Goal: Task Accomplishment & Management: Use online tool/utility

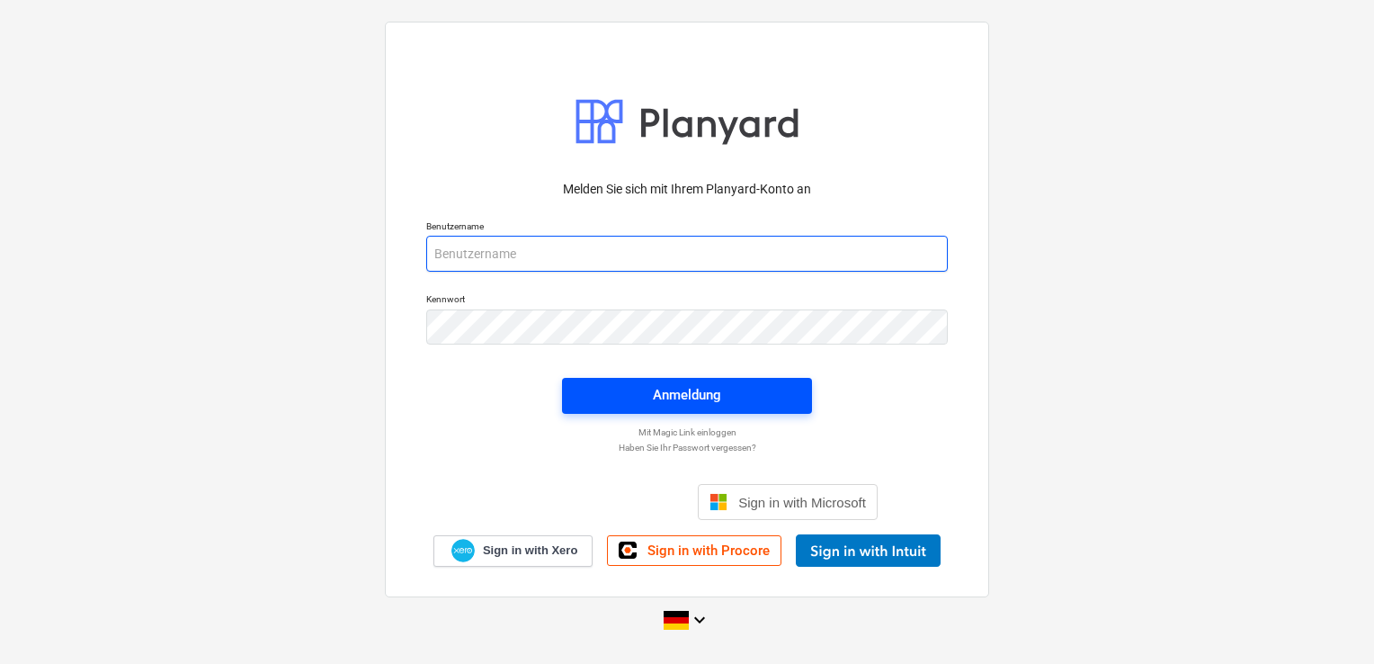
type input "[EMAIL_ADDRESS][DOMAIN_NAME]"
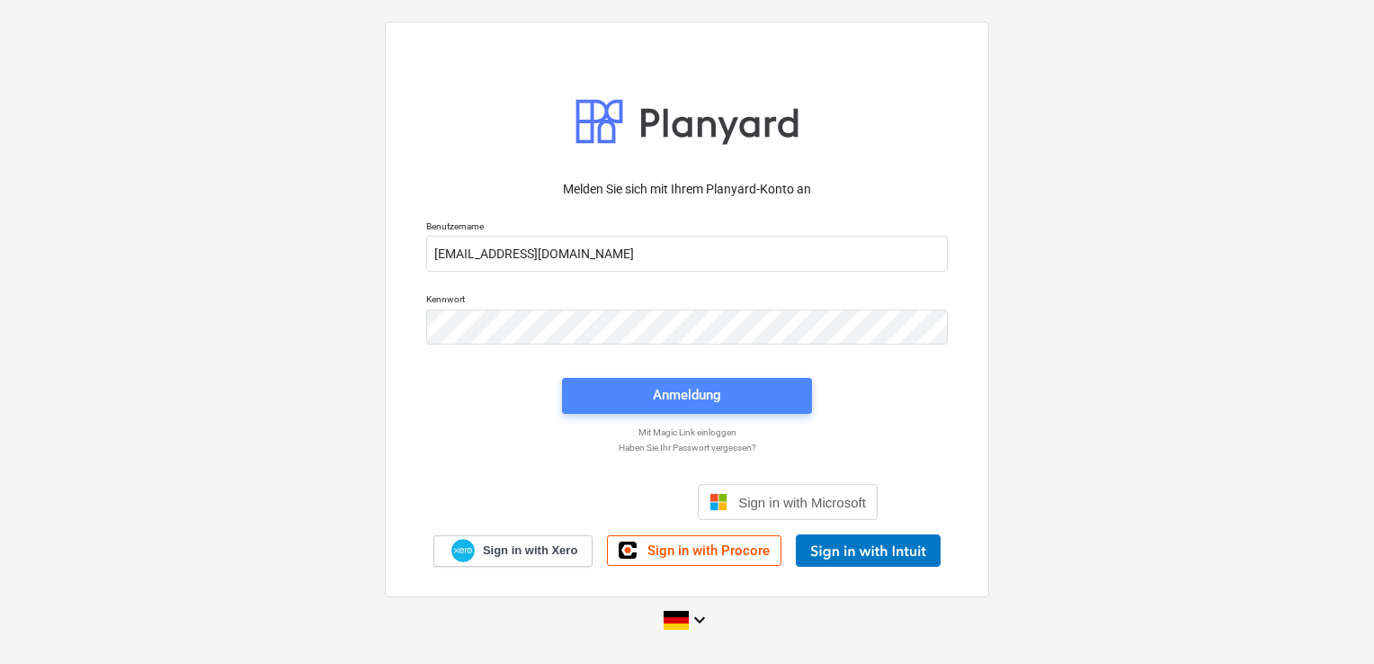
click at [677, 394] on div "Anmeldung" at bounding box center [687, 394] width 68 height 23
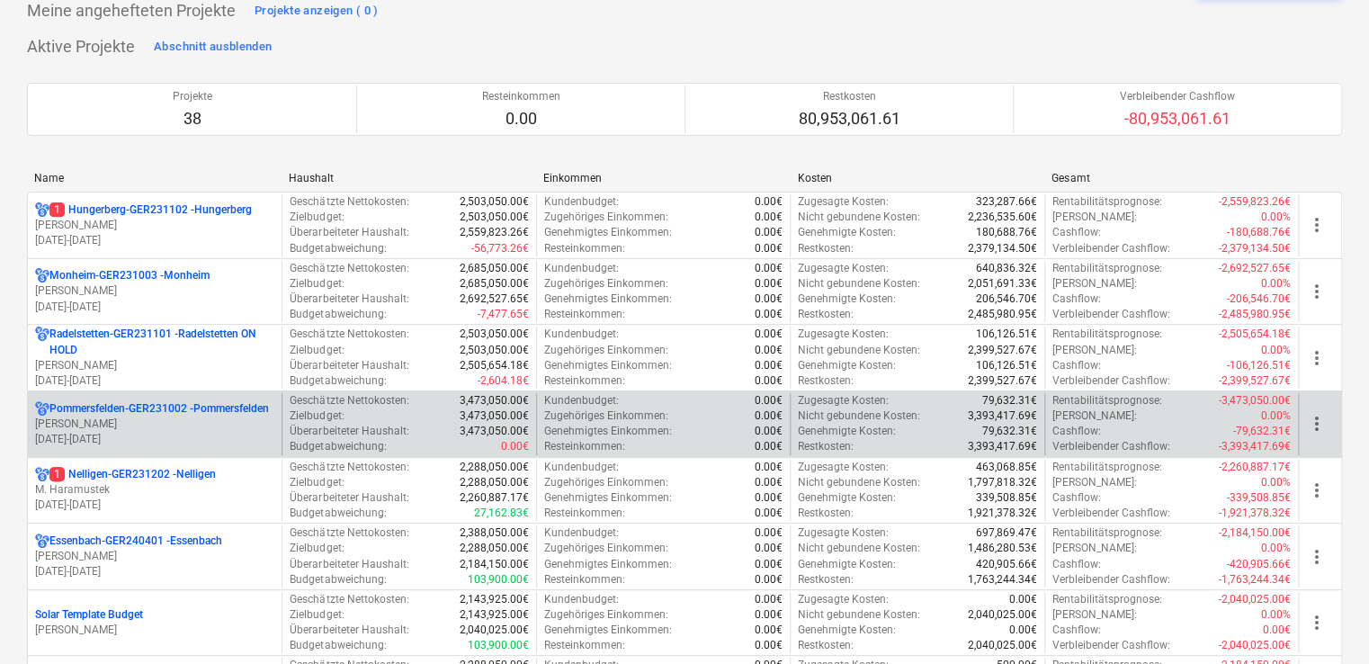
scroll to position [104, 0]
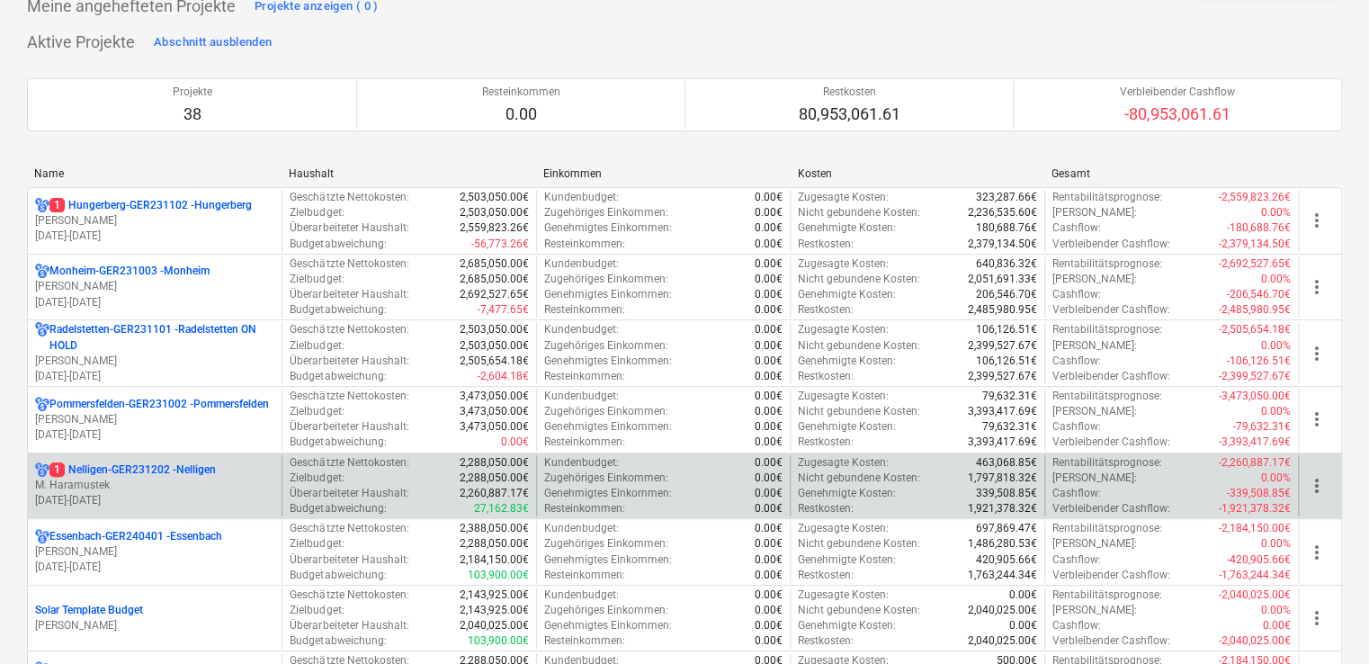
click at [174, 469] on p "1 Nelligen-GER231202 - Nelligen" at bounding box center [132, 469] width 166 height 15
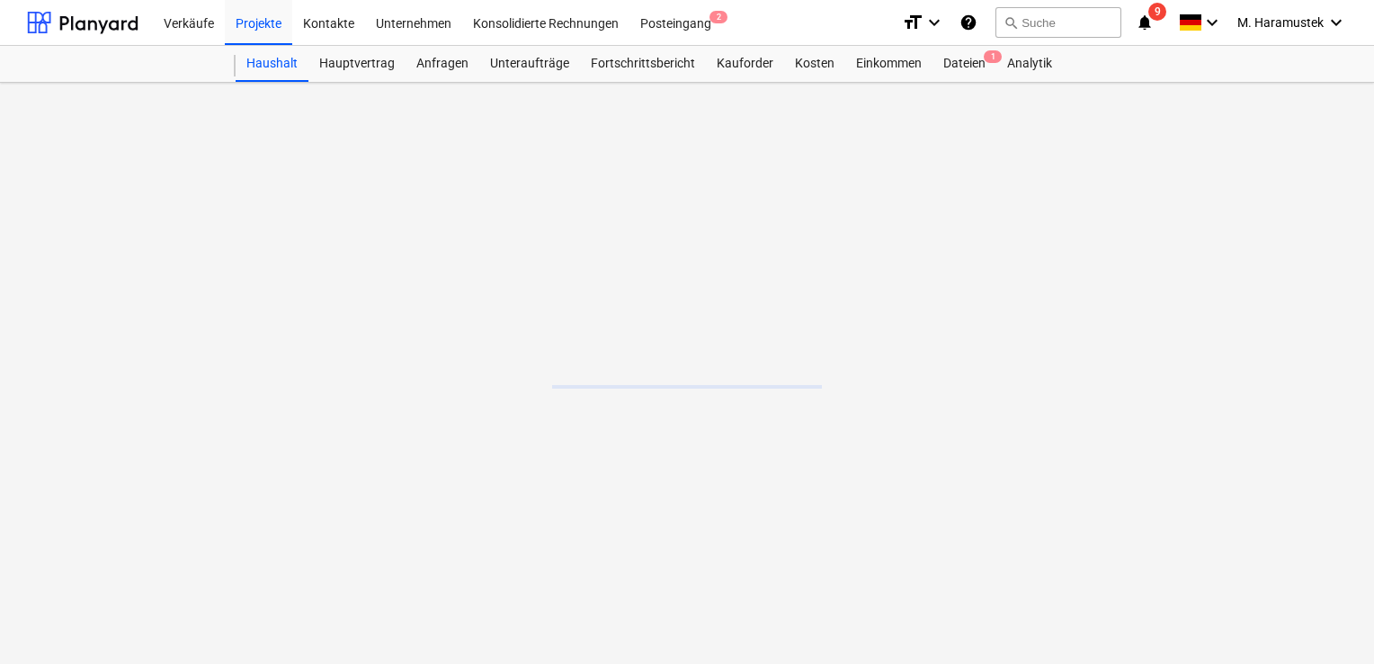
click at [174, 469] on main at bounding box center [687, 373] width 1374 height 581
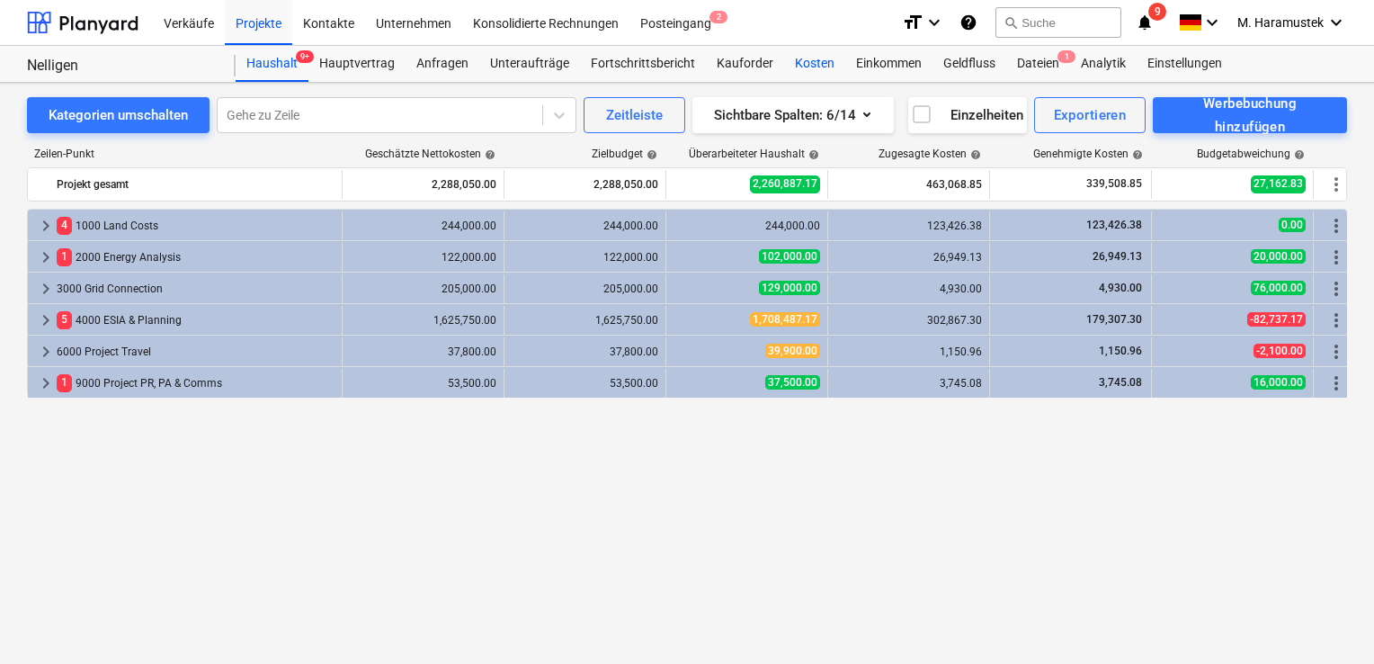
click at [801, 60] on div "Kosten" at bounding box center [814, 64] width 61 height 36
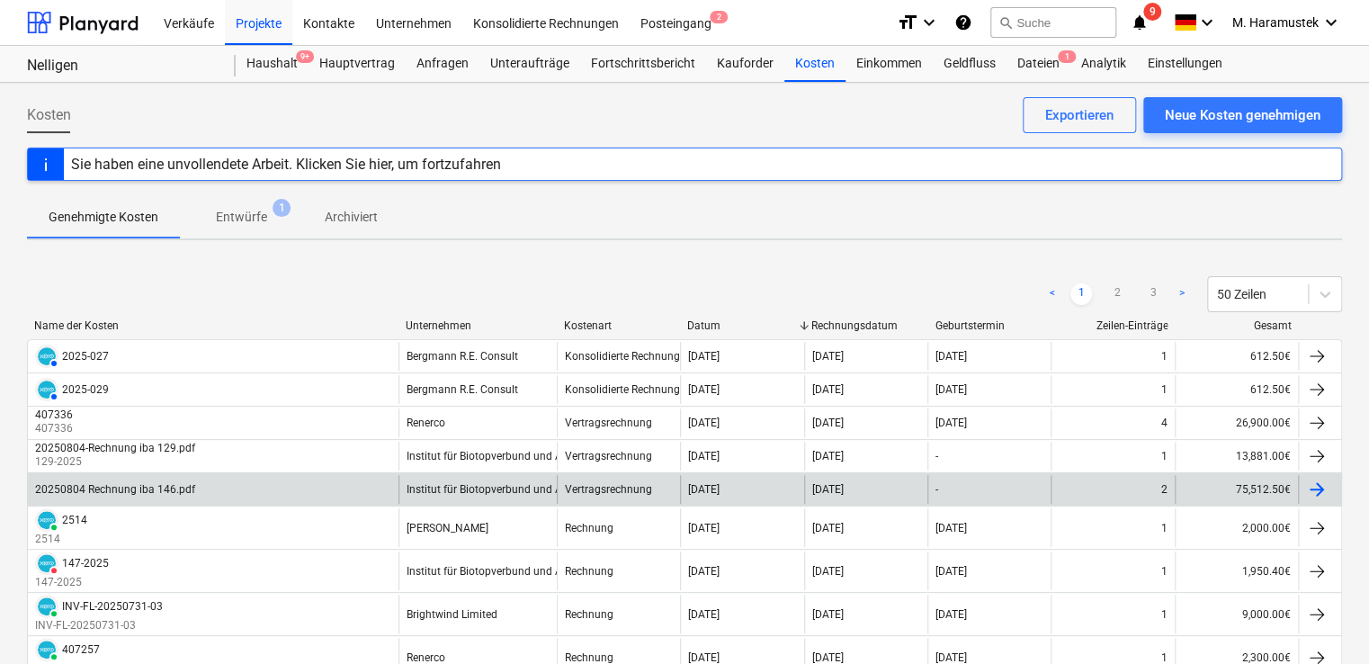
click at [110, 479] on div "20250804 Rechnung iba 146.pdf" at bounding box center [213, 489] width 370 height 29
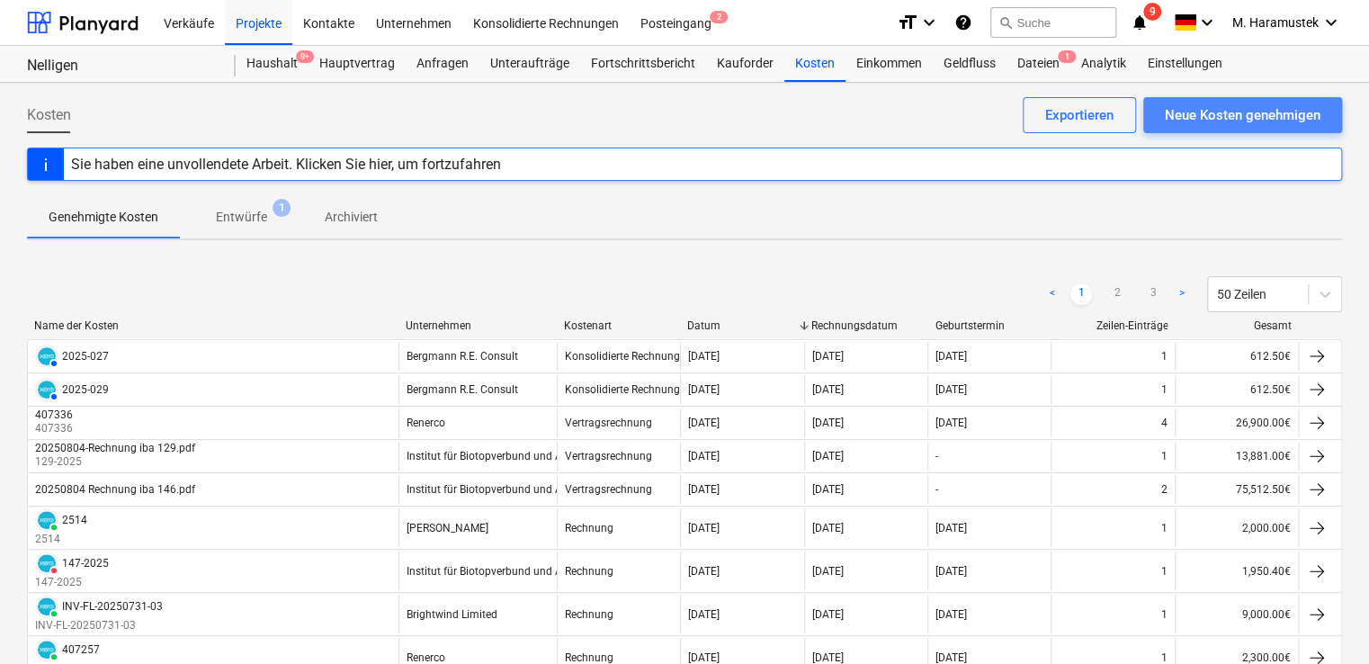
click at [1200, 115] on div "Neue Kosten genehmigen" at bounding box center [1243, 114] width 156 height 23
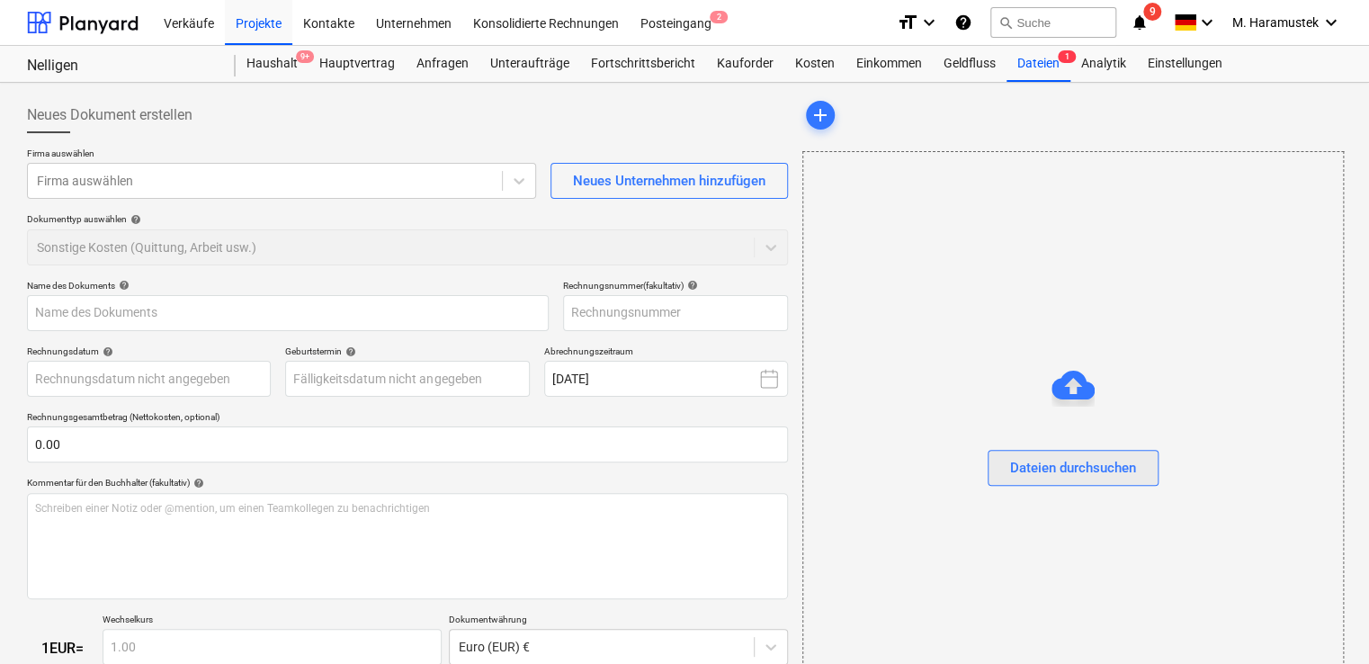
click at [1047, 461] on div "Dateien durchsuchen" at bounding box center [1073, 467] width 126 height 23
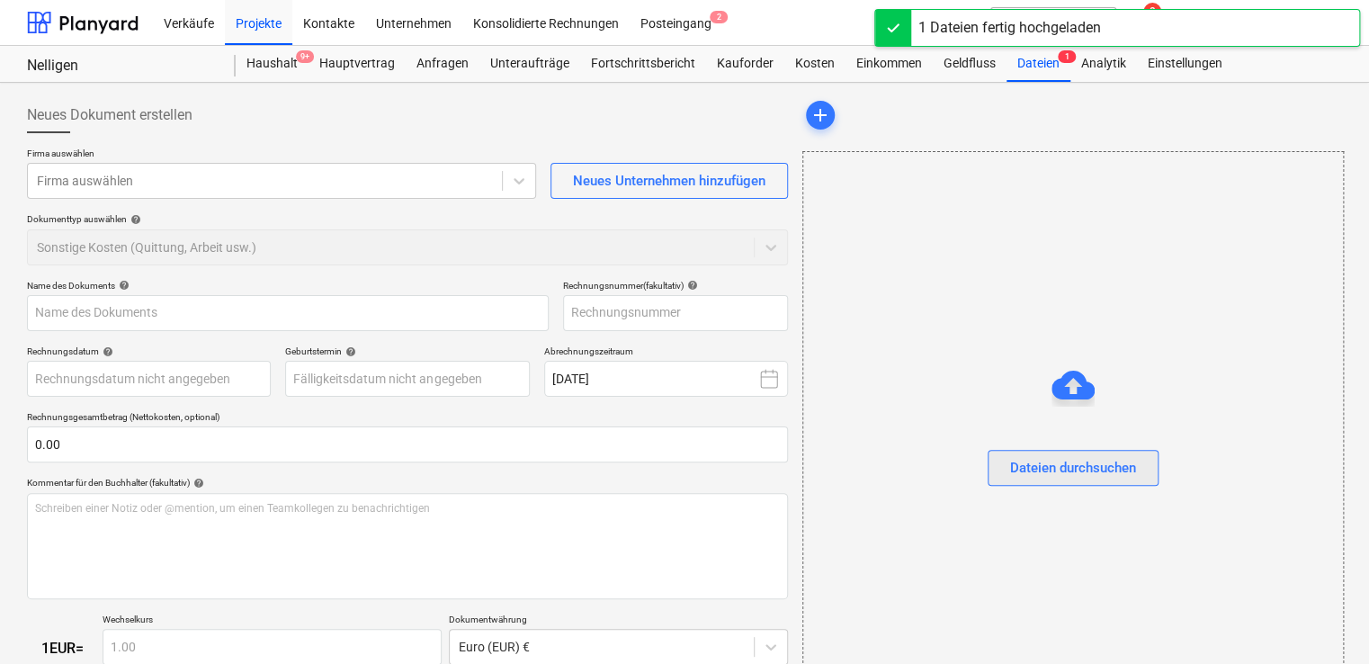
type input "20250917-ArgusConcept-[PERSON_NAME]-GUT-WIND-24-042-01-0049.pdf"
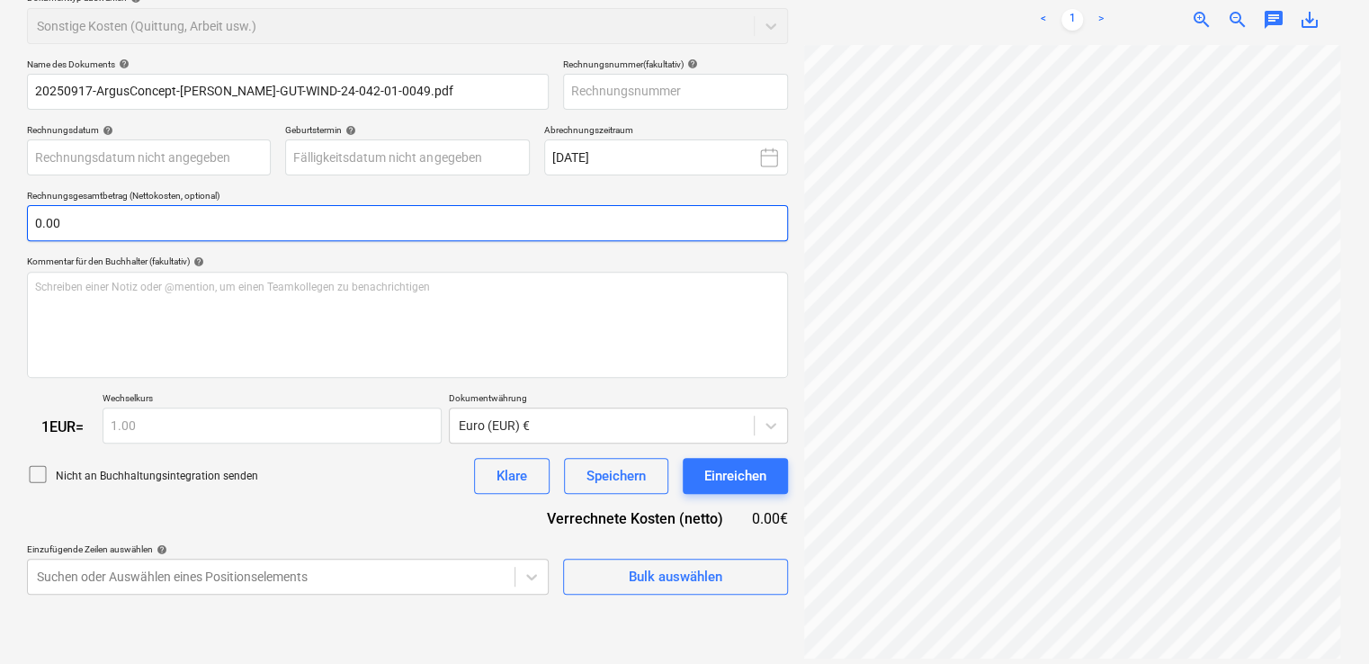
scroll to position [230, 0]
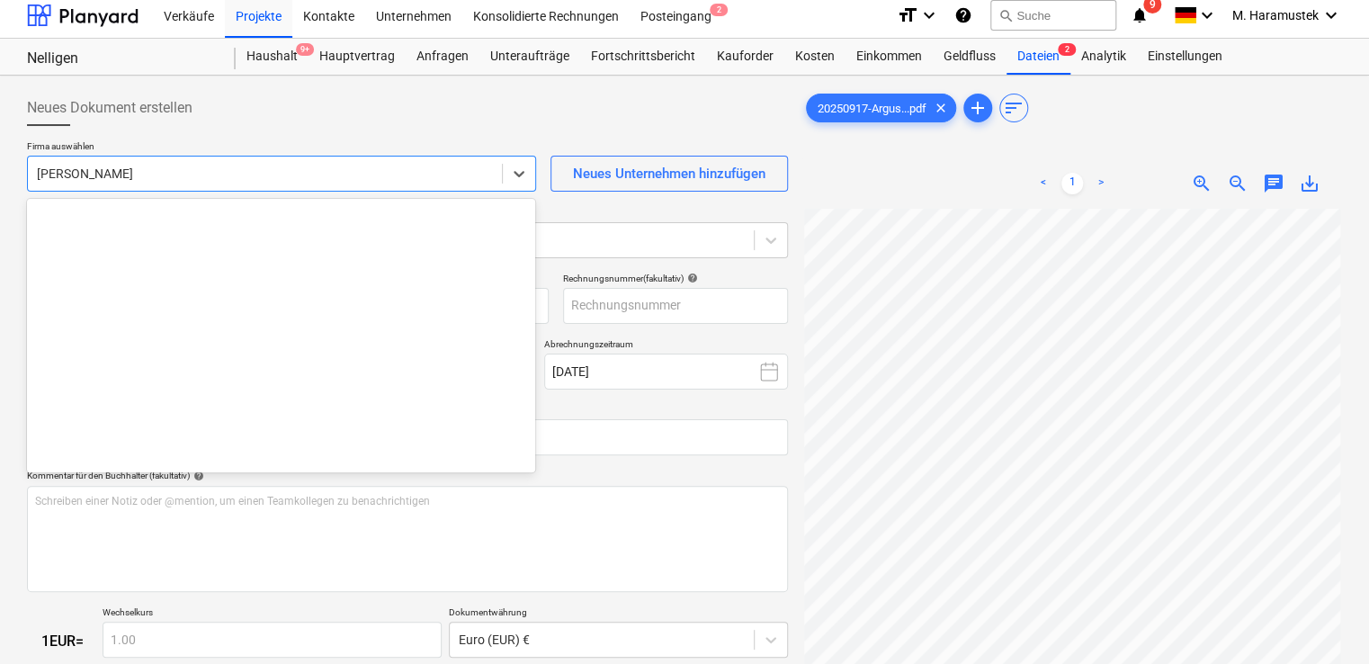
scroll to position [13533, 0]
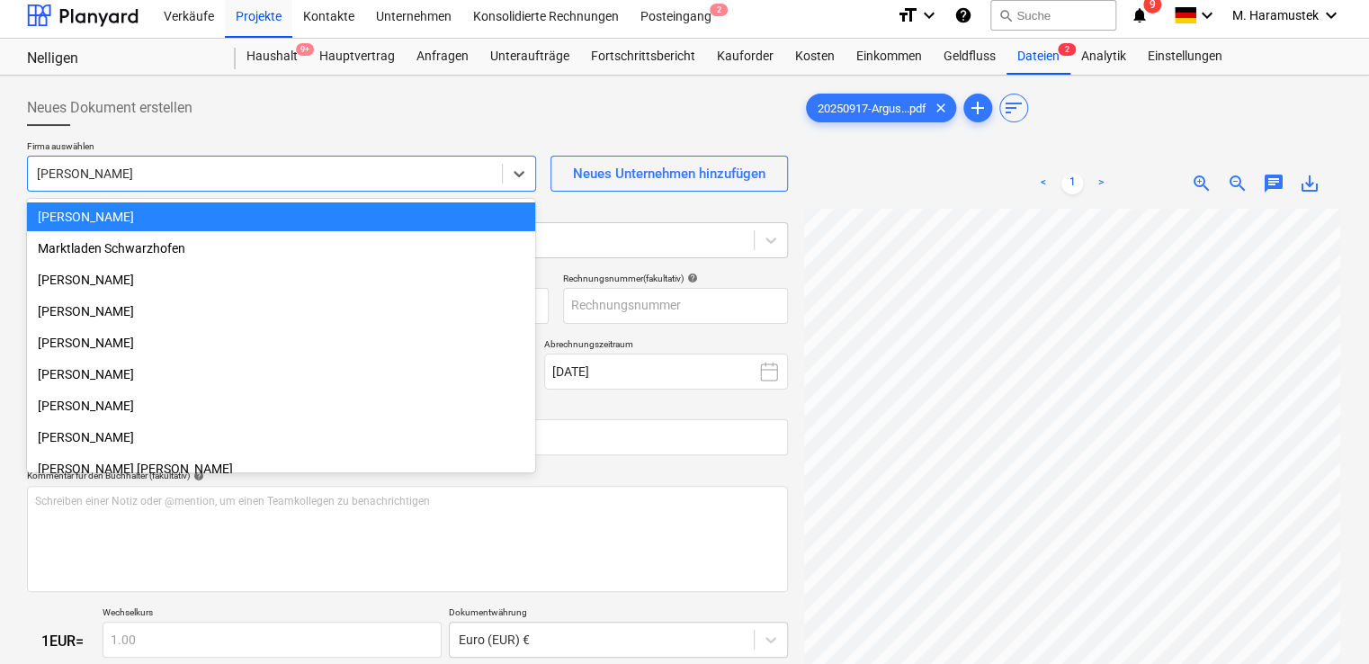
click at [286, 177] on div at bounding box center [265, 174] width 456 height 18
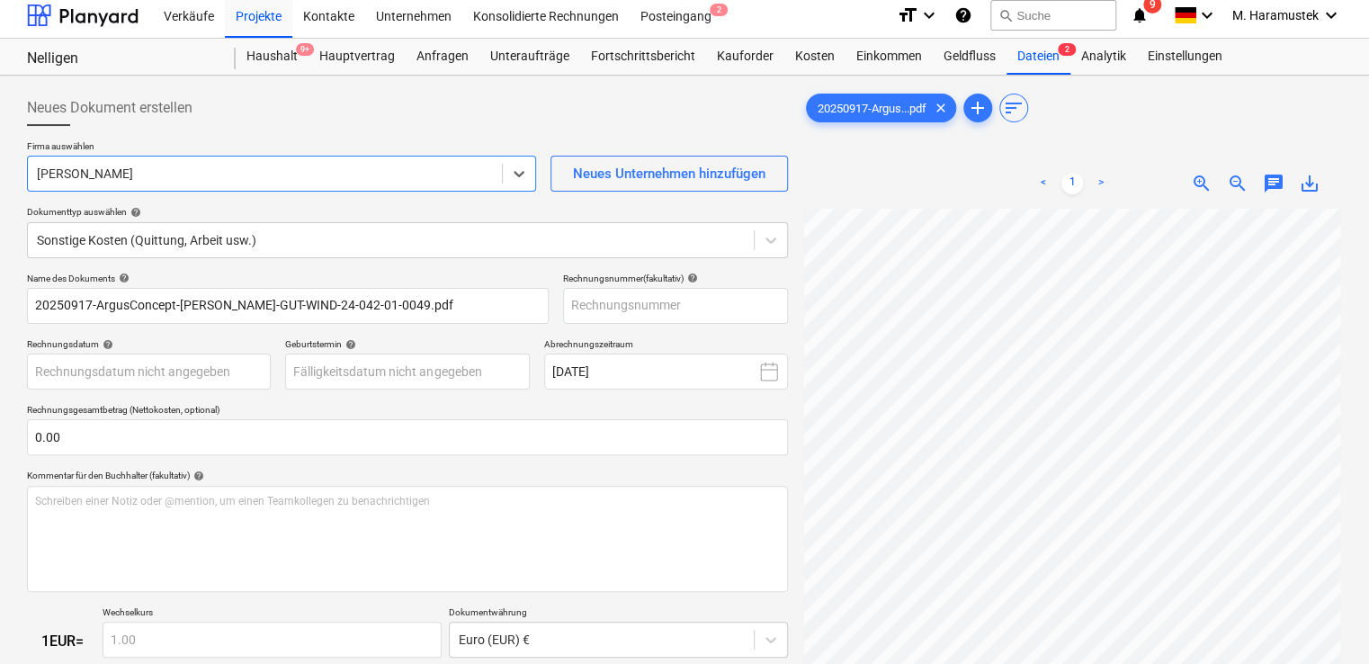
click at [204, 178] on div at bounding box center [265, 174] width 456 height 18
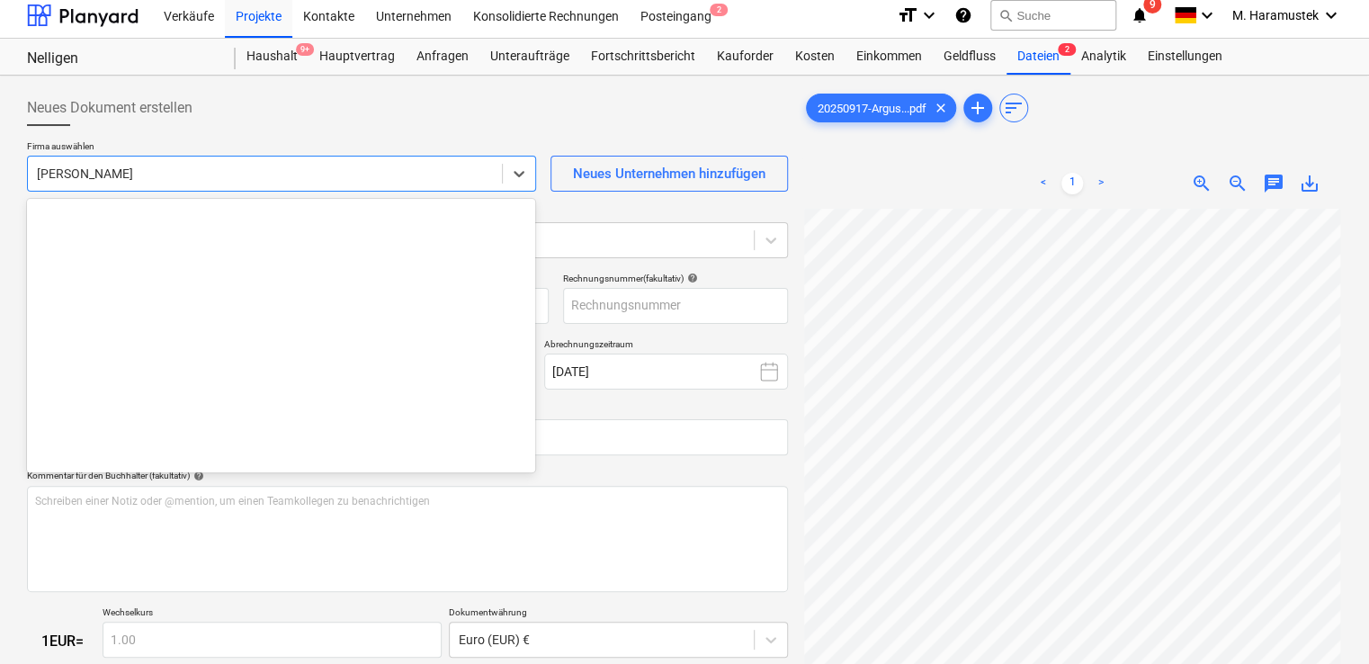
click at [154, 174] on div at bounding box center [265, 174] width 456 height 18
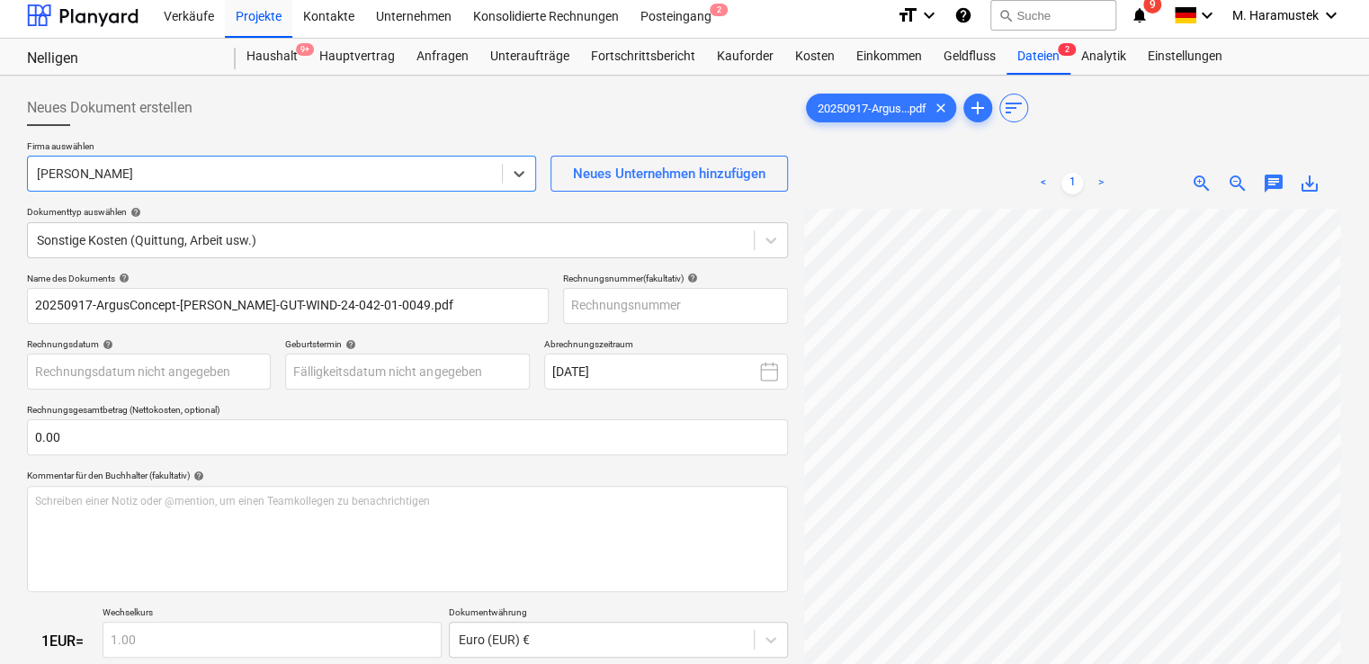
click at [154, 174] on div at bounding box center [265, 174] width 456 height 18
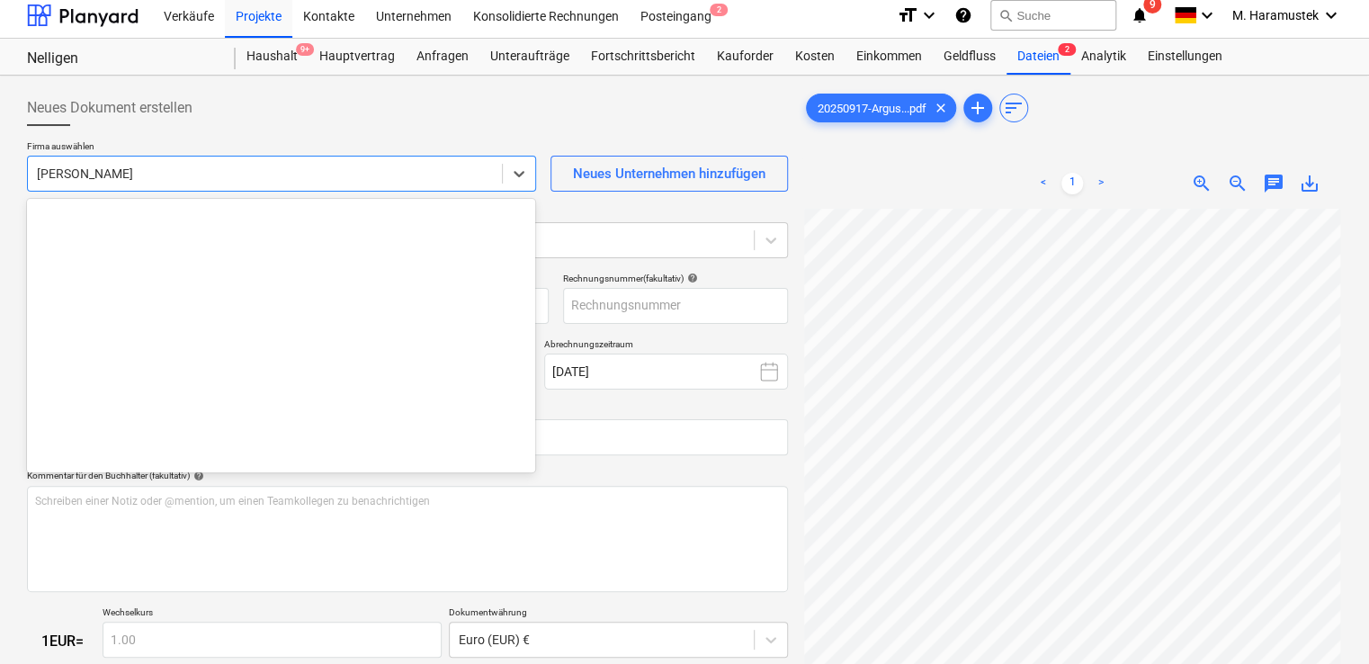
click at [141, 174] on div at bounding box center [265, 174] width 456 height 18
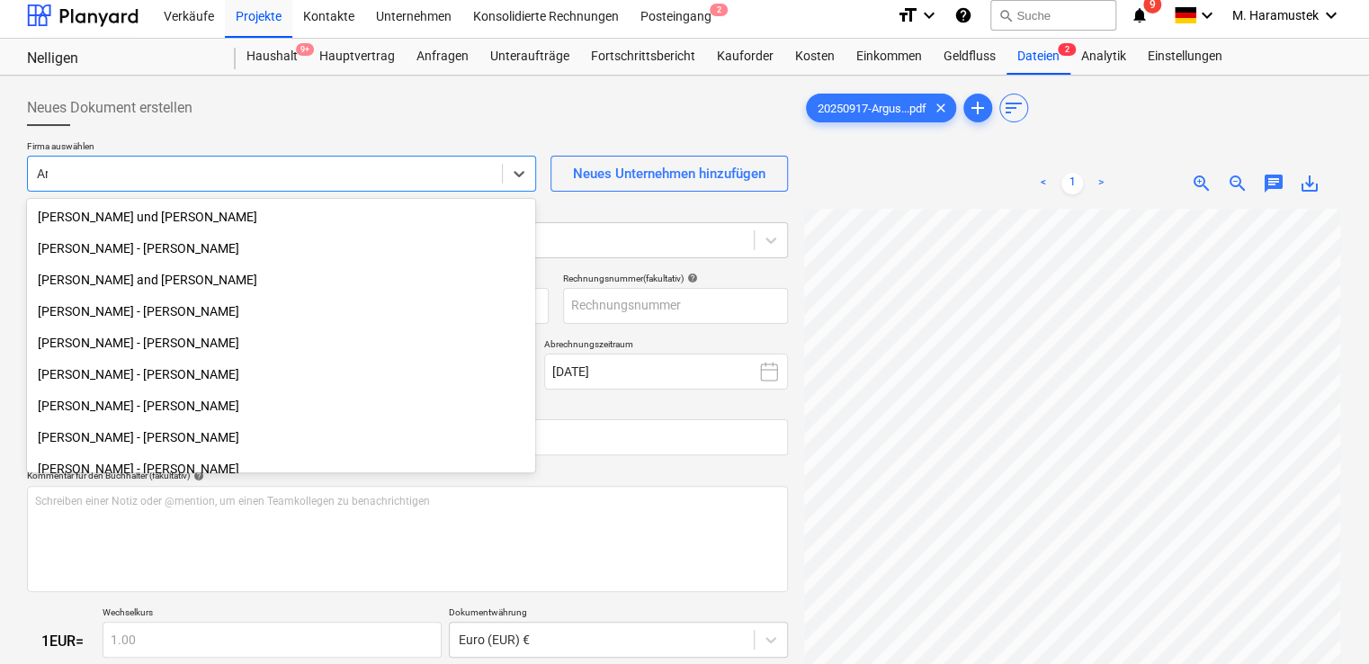
scroll to position [4546, 0]
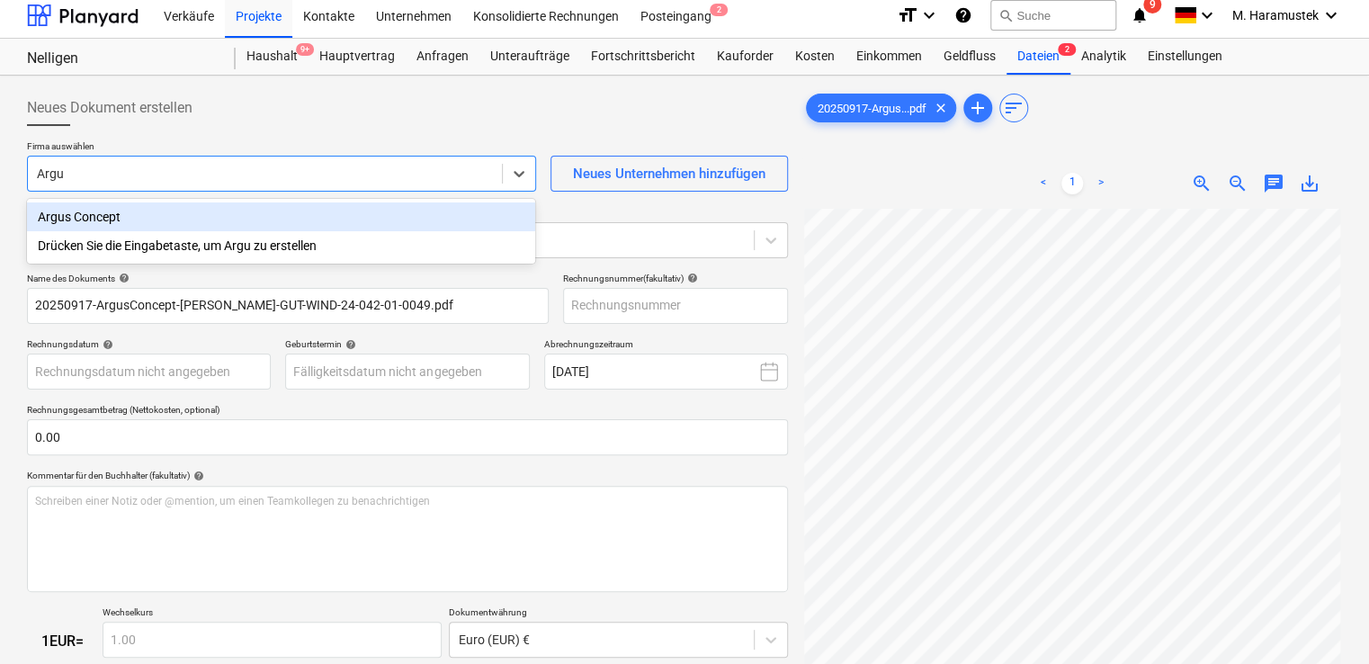
type input "Argus"
click at [108, 220] on div "Argus Concept" at bounding box center [281, 216] width 508 height 29
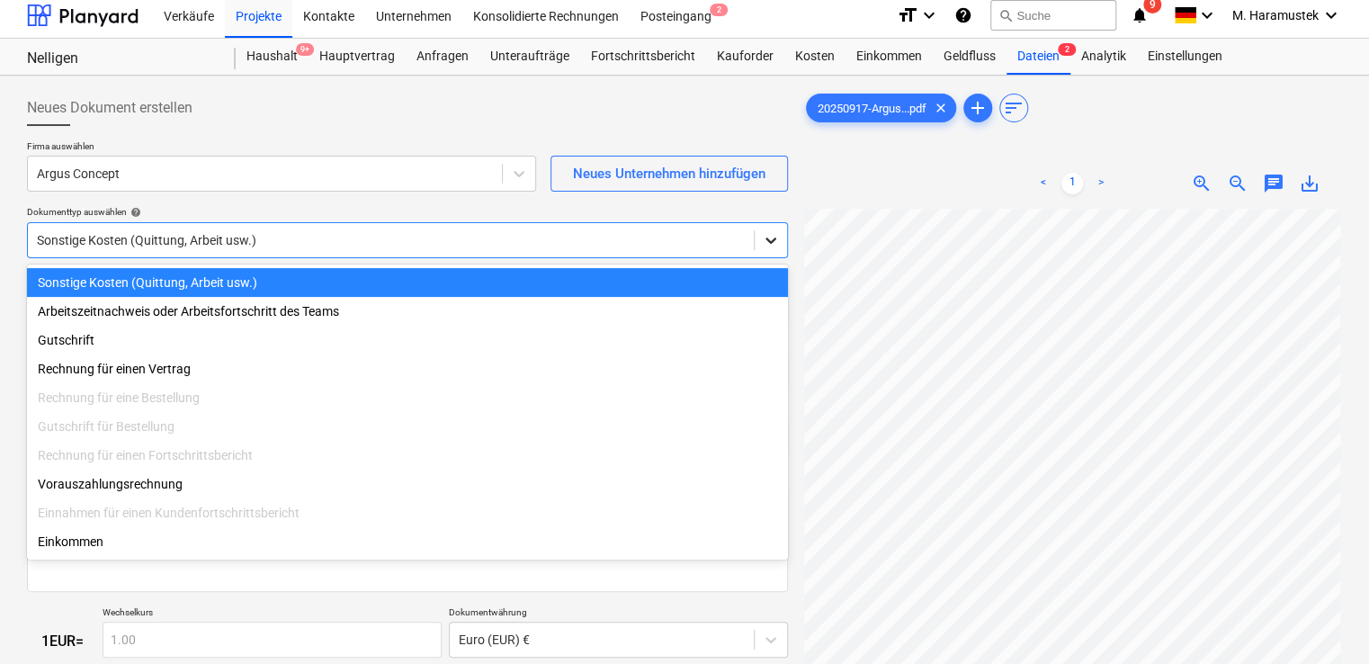
click at [770, 238] on icon at bounding box center [771, 240] width 18 height 18
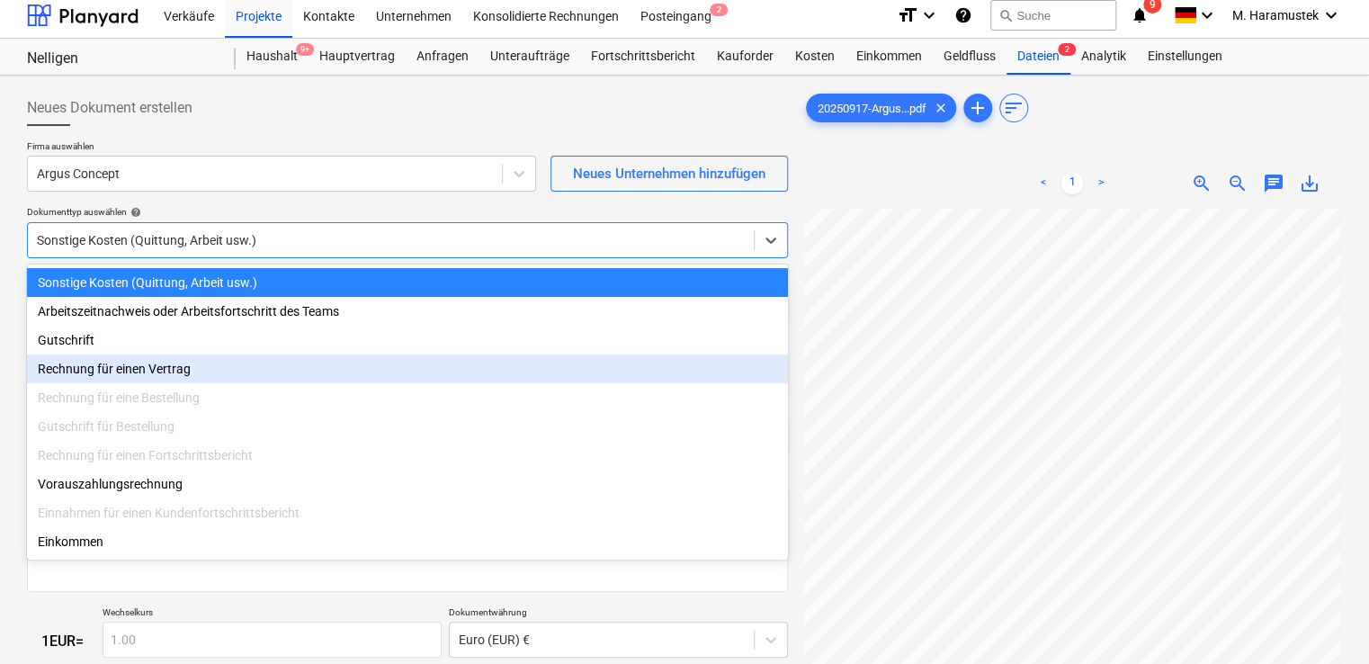
click at [180, 370] on div "Rechnung für einen Vertrag" at bounding box center [407, 368] width 761 height 29
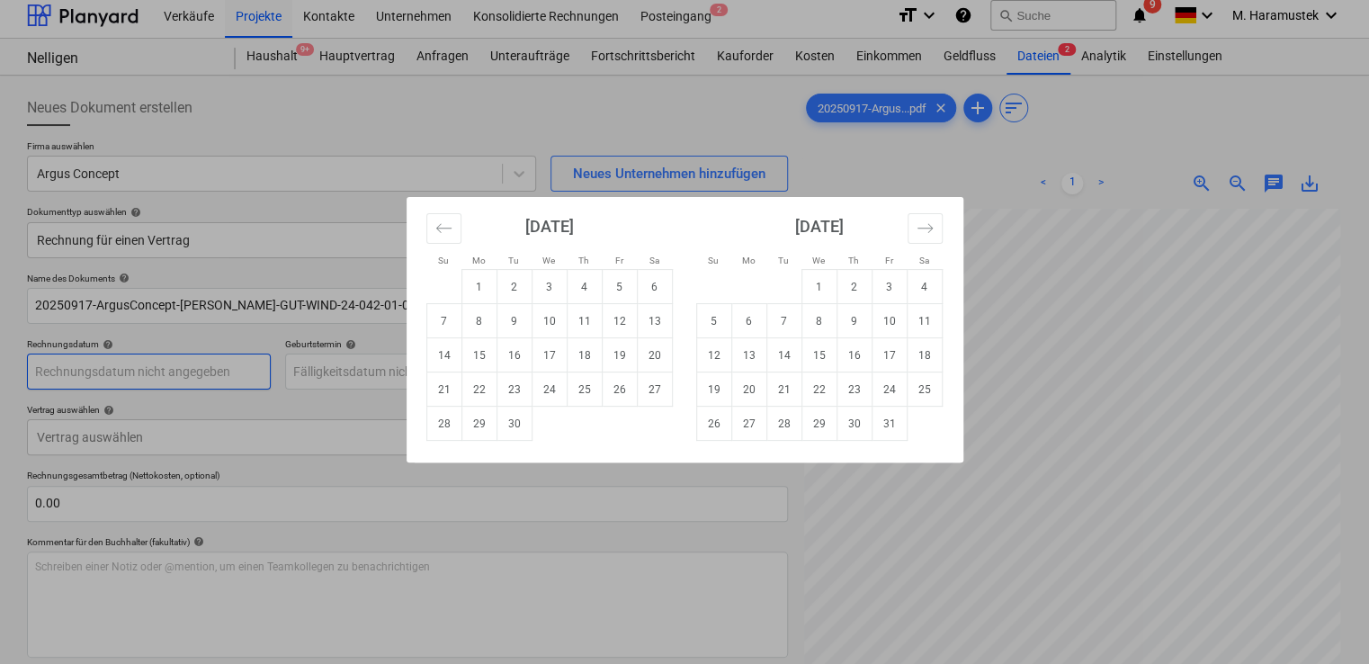
click at [177, 364] on body "Verkäufe Projekte Kontakte Unternehmen Konsolidierte Rechnungen Posteingang 2 f…" at bounding box center [684, 325] width 1369 height 664
click at [443, 228] on icon "Move backward to switch to the previous month." at bounding box center [443, 227] width 17 height 17
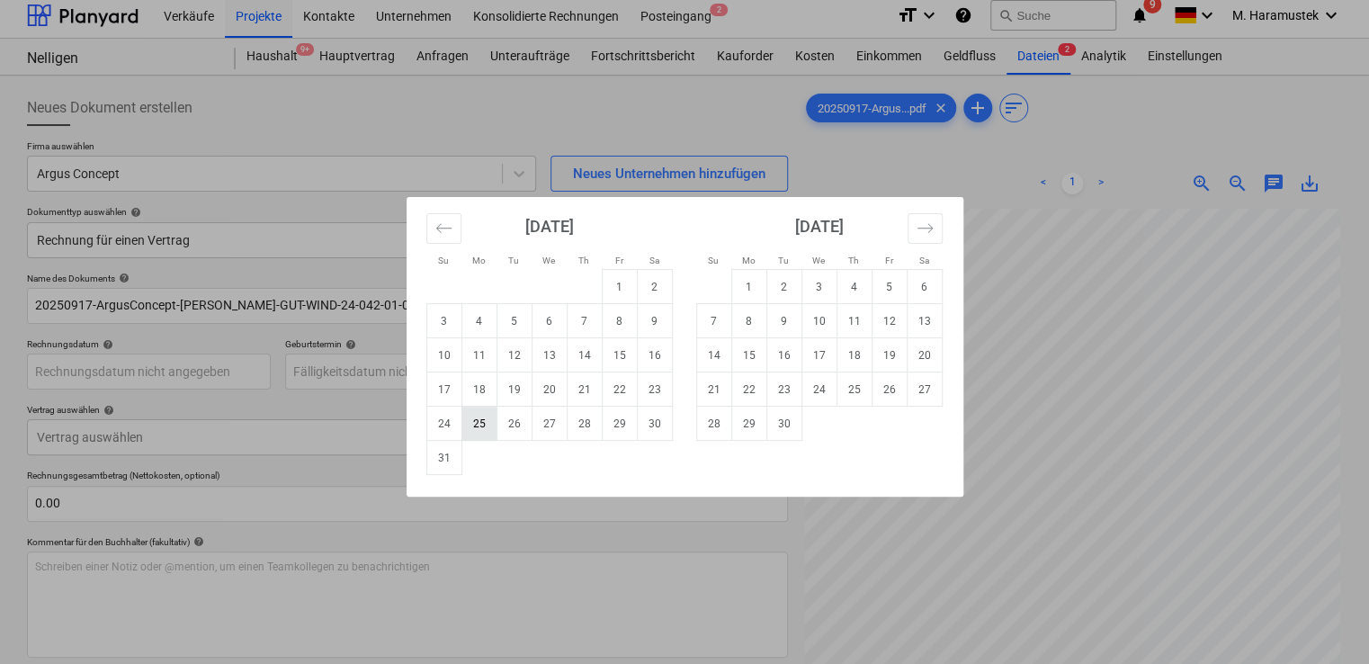
click at [474, 419] on td "25" at bounding box center [478, 423] width 35 height 34
type input "[DATE]"
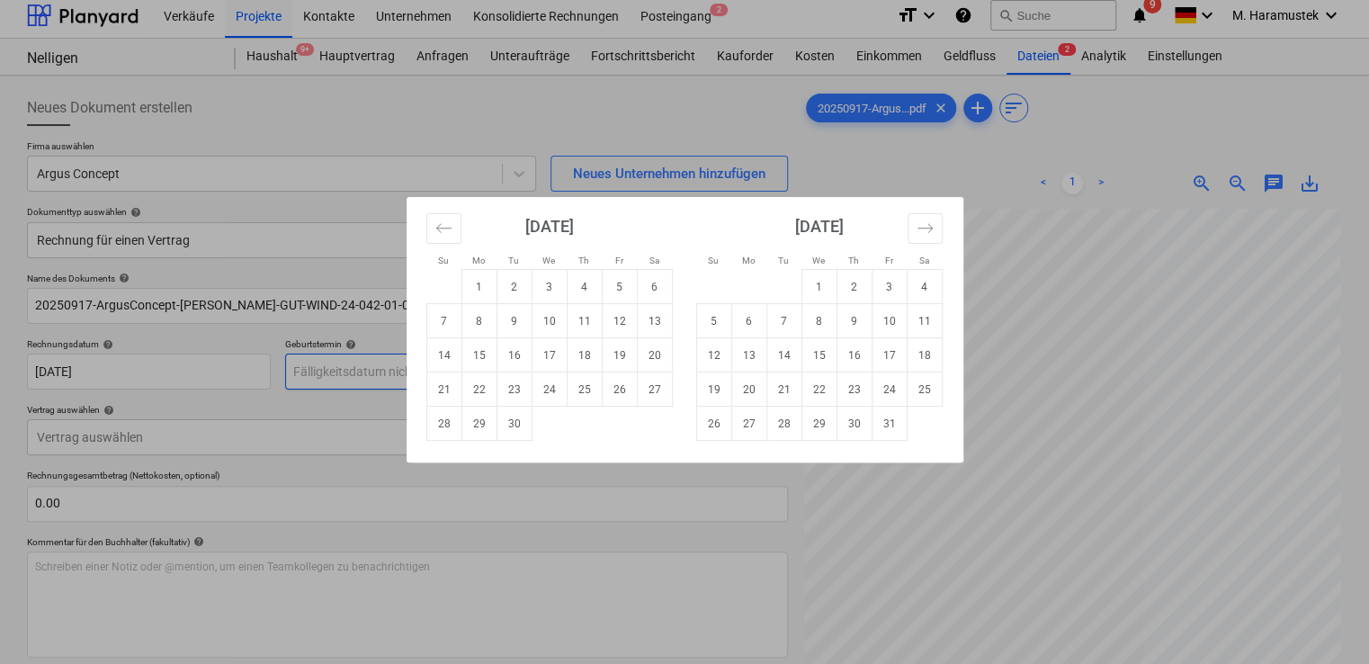
click at [451, 366] on body "Verkäufe Projekte Kontakte Unternehmen Konsolidierte Rechnungen Posteingang 2 f…" at bounding box center [684, 325] width 1369 height 664
click at [578, 389] on td "25" at bounding box center [584, 389] width 35 height 34
type input "[DATE]"
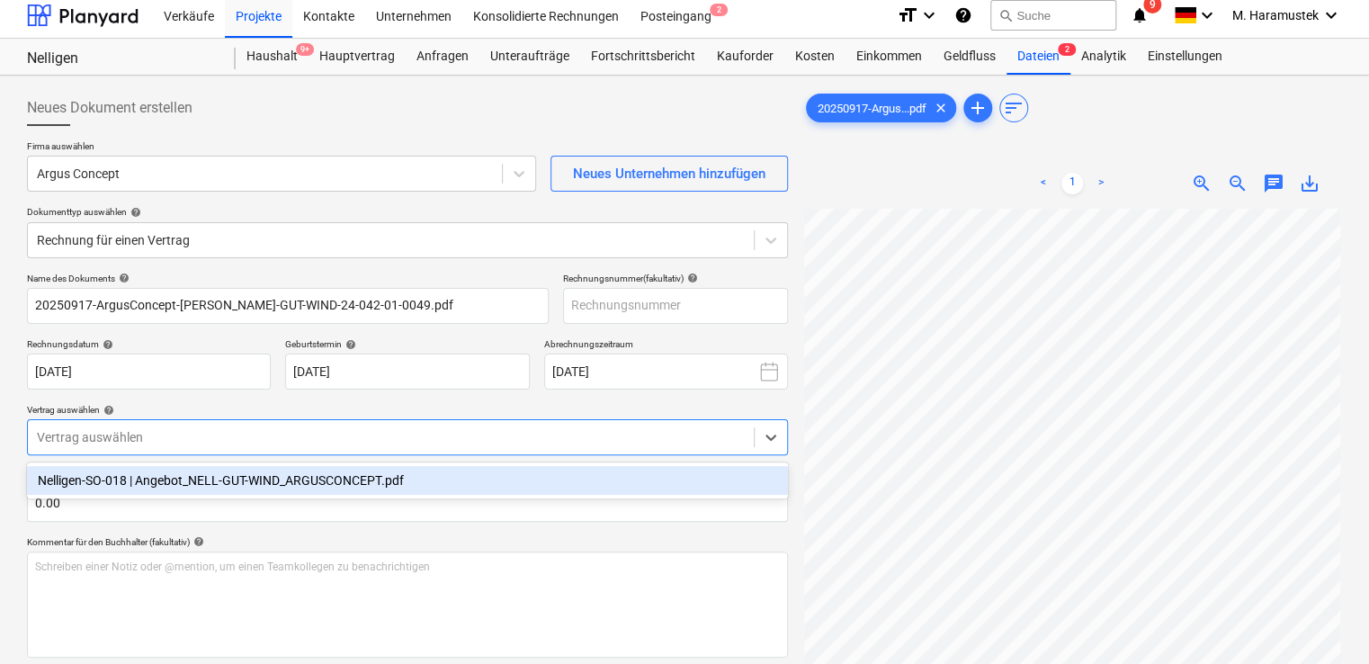
click at [603, 434] on div at bounding box center [391, 437] width 708 height 18
click at [366, 435] on div at bounding box center [391, 437] width 708 height 18
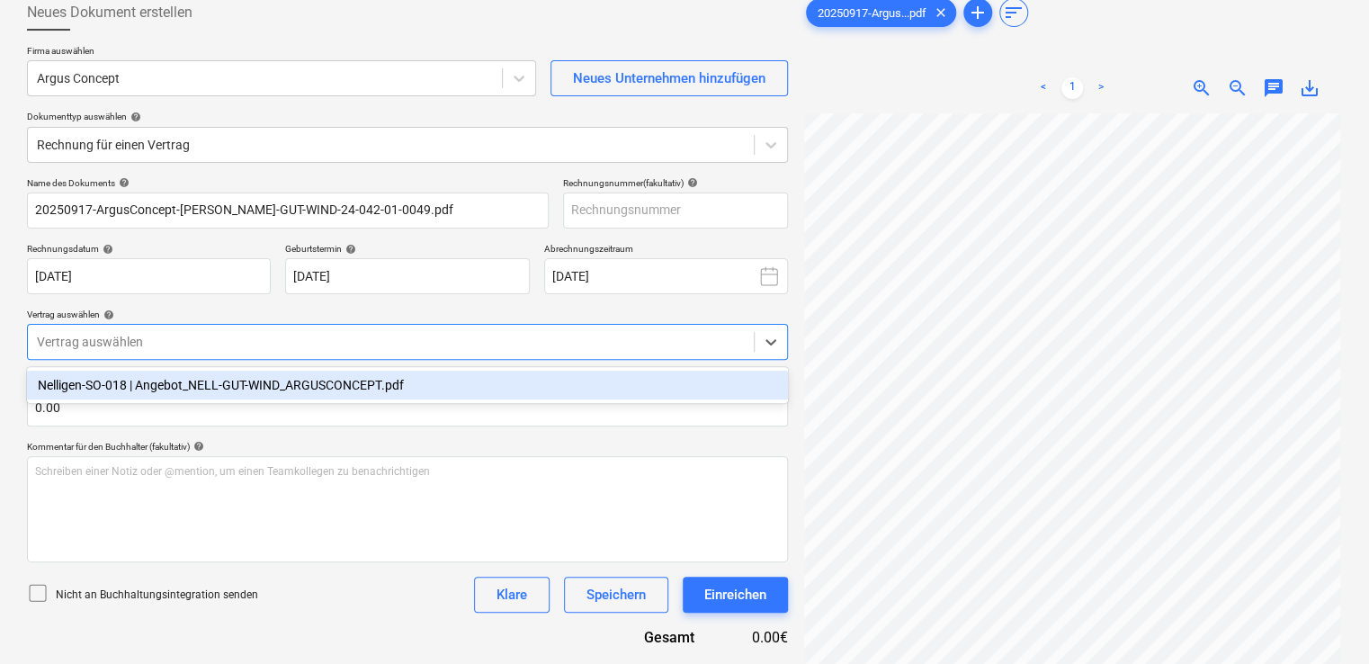
scroll to position [103, 0]
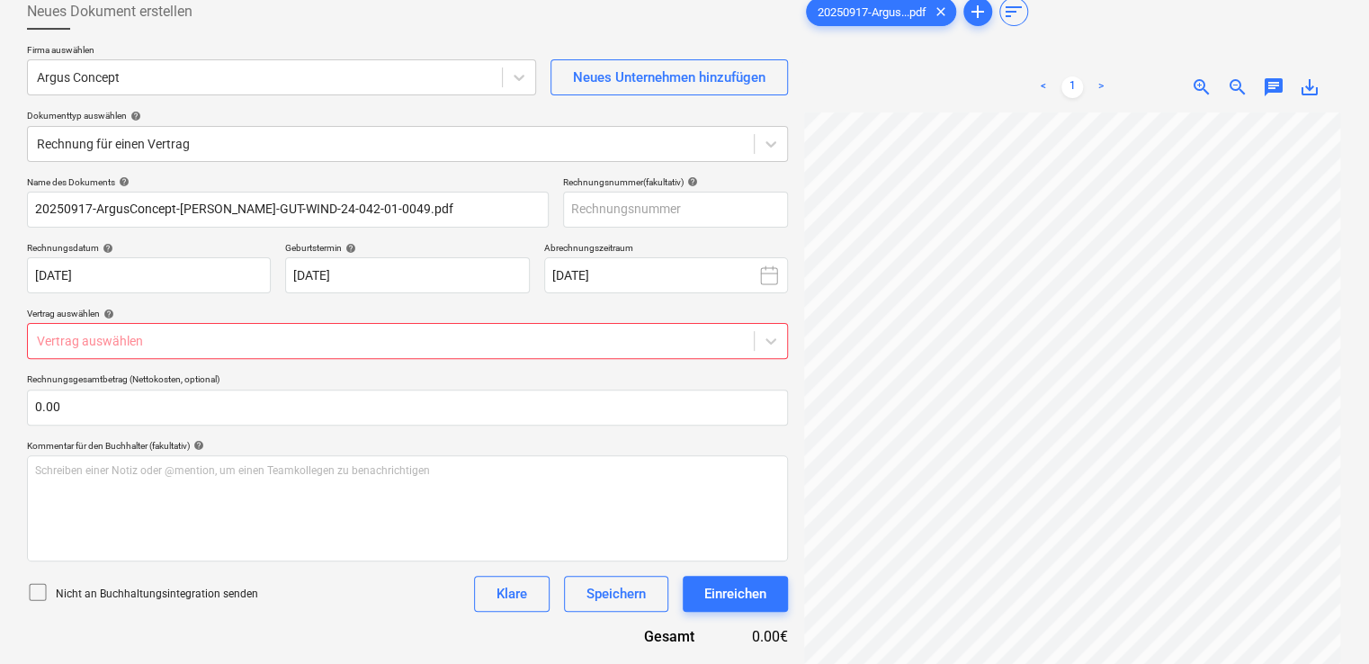
click at [309, 437] on div "Name des Dokuments help 20250917-ArgusConcept-[PERSON_NAME]-GUT-WIND-24-042-01-…" at bounding box center [407, 411] width 761 height 470
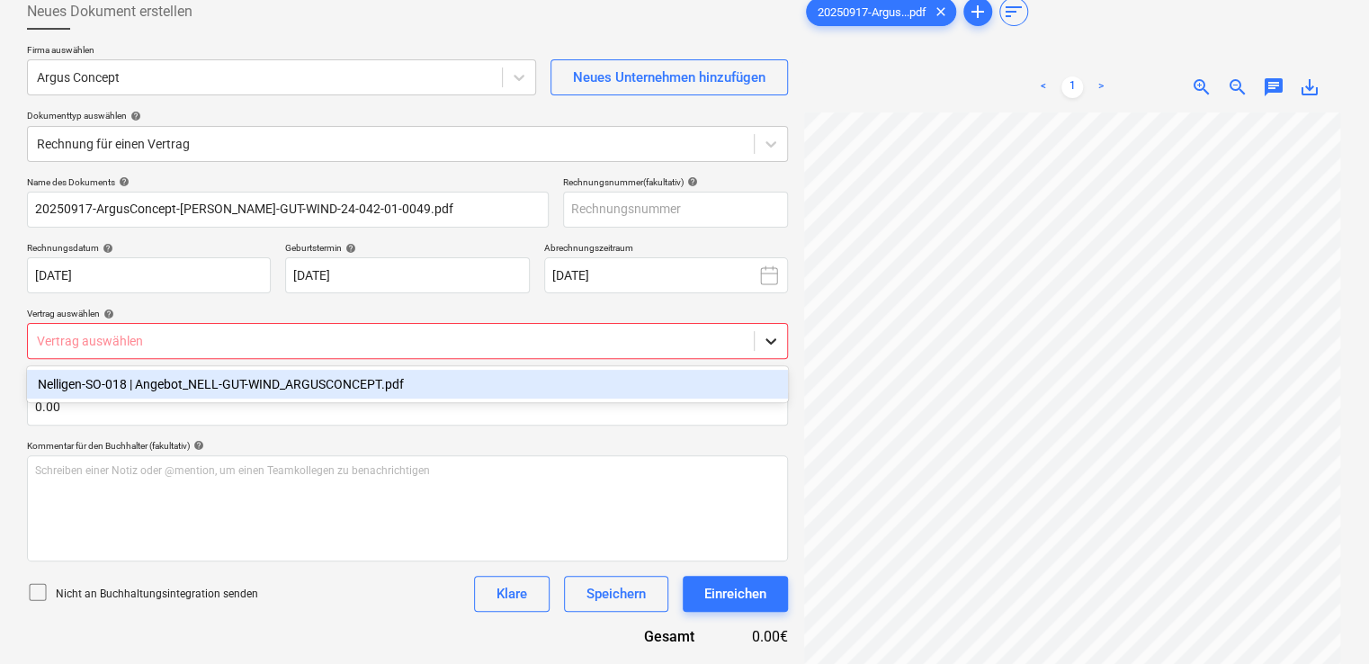
click at [765, 344] on icon at bounding box center [771, 341] width 18 height 18
click at [426, 388] on div "Nelligen-SO-018 | Angebot_NELL-GUT-WIND_ARGUSCONCEPT.pdf" at bounding box center [407, 384] width 761 height 29
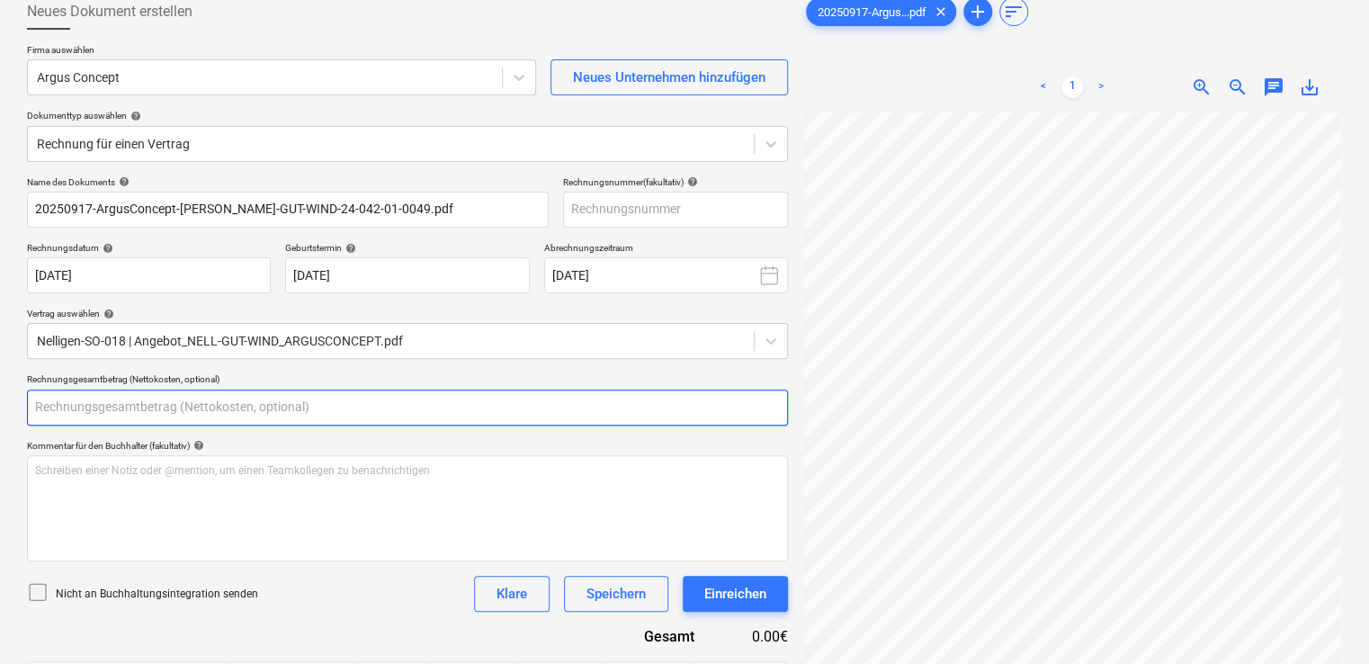
click at [88, 405] on input "text" at bounding box center [407, 407] width 761 height 36
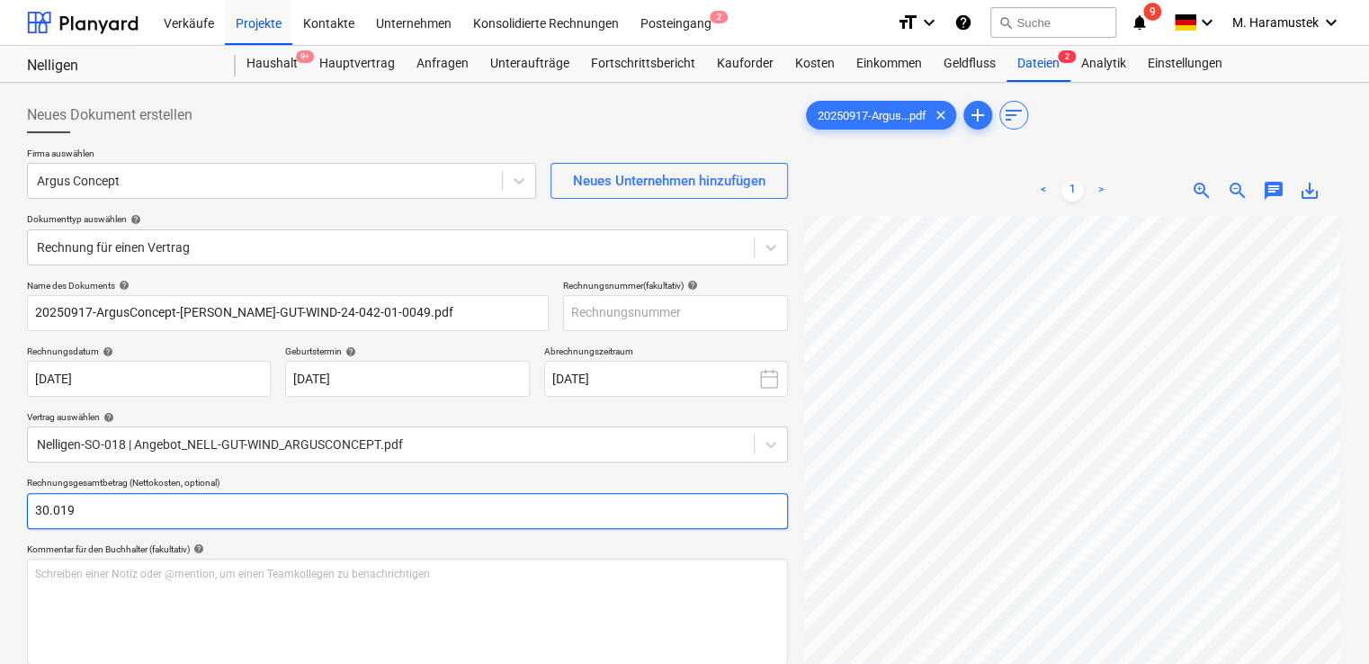
click at [151, 520] on input "30.019" at bounding box center [407, 511] width 761 height 36
click at [90, 505] on input "30.019" at bounding box center [407, 511] width 761 height 36
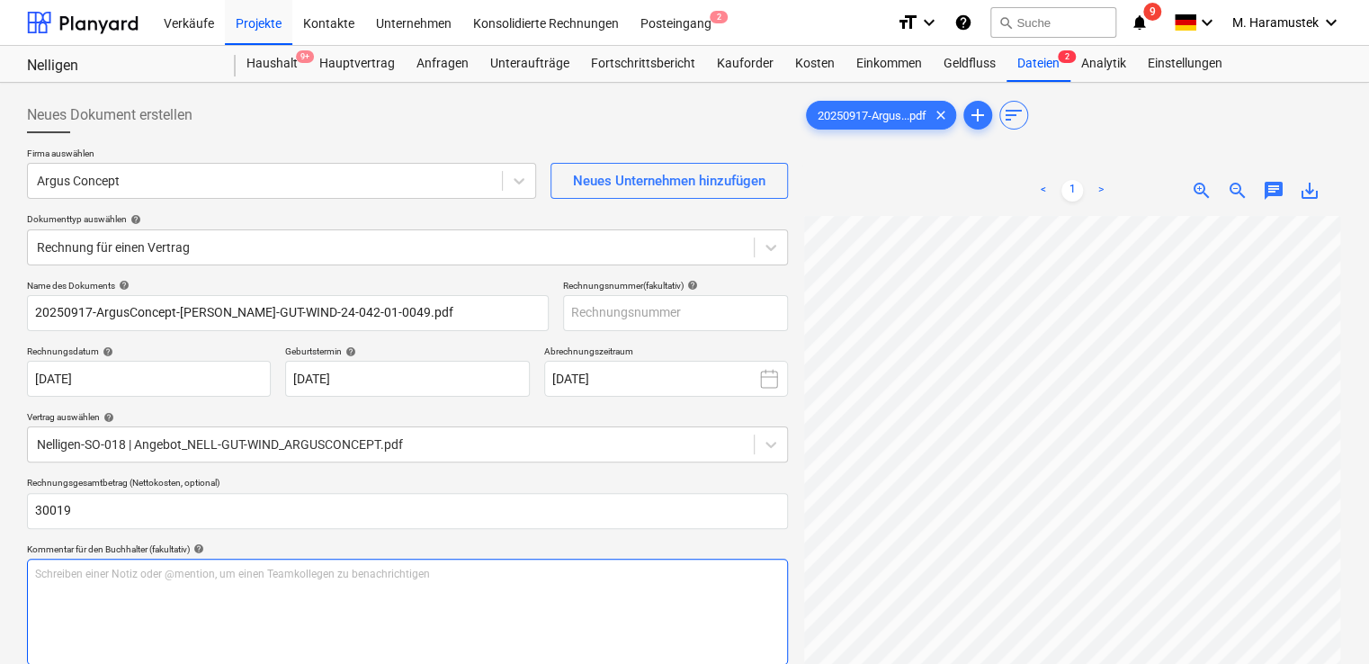
type input "30,019.00"
click at [157, 617] on div "Schreiben einer Notiz oder @mention, um einen Teamkollegen zu benachrichtigen ﻿" at bounding box center [407, 611] width 761 height 106
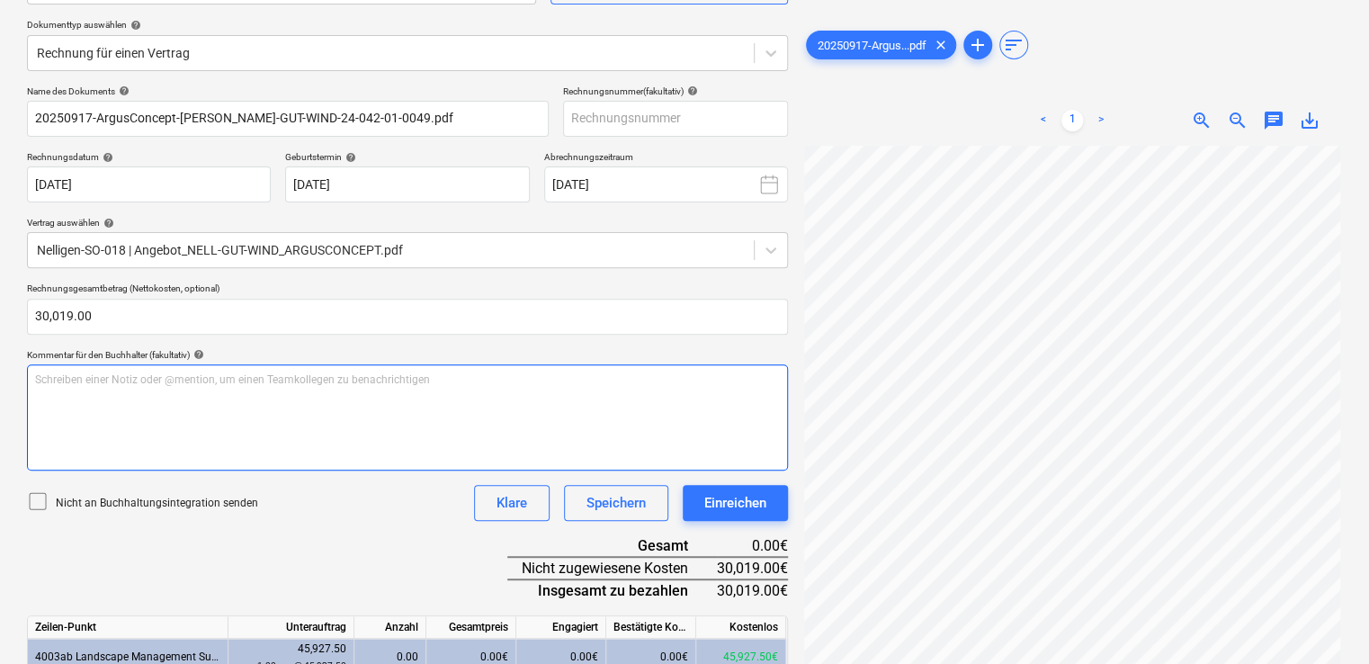
scroll to position [194, 0]
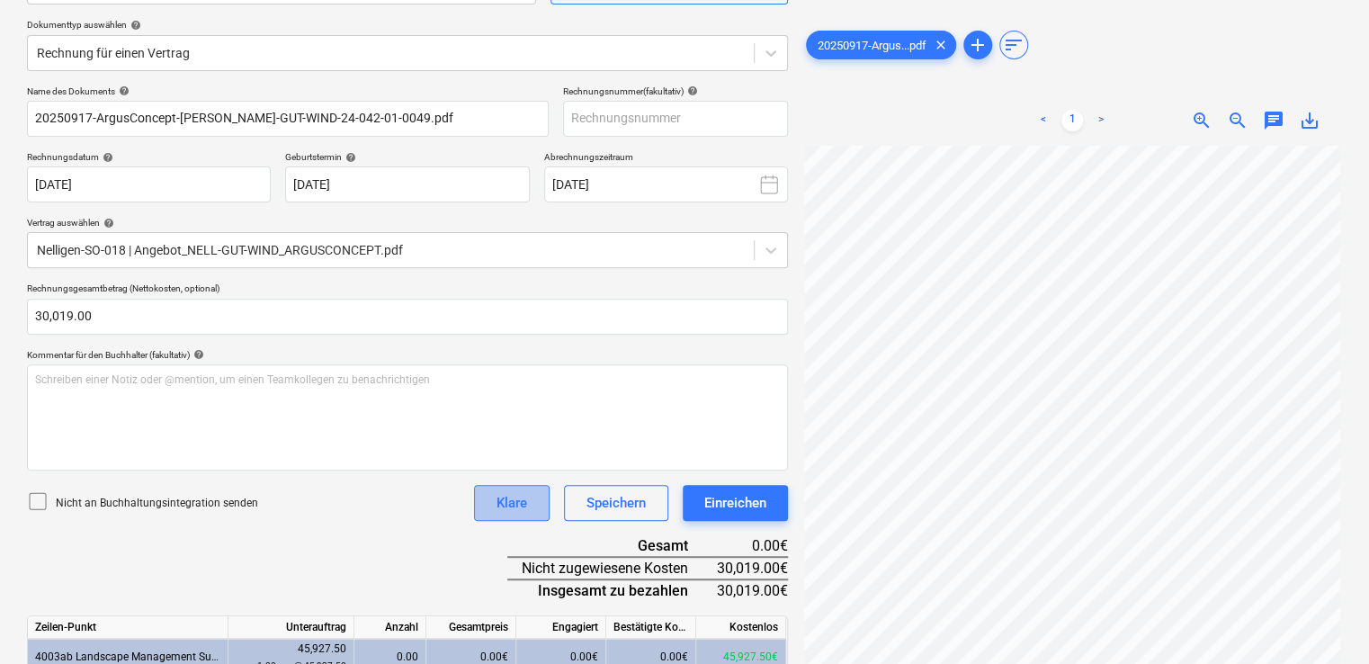
click at [510, 497] on div "Klare" at bounding box center [511, 502] width 31 height 23
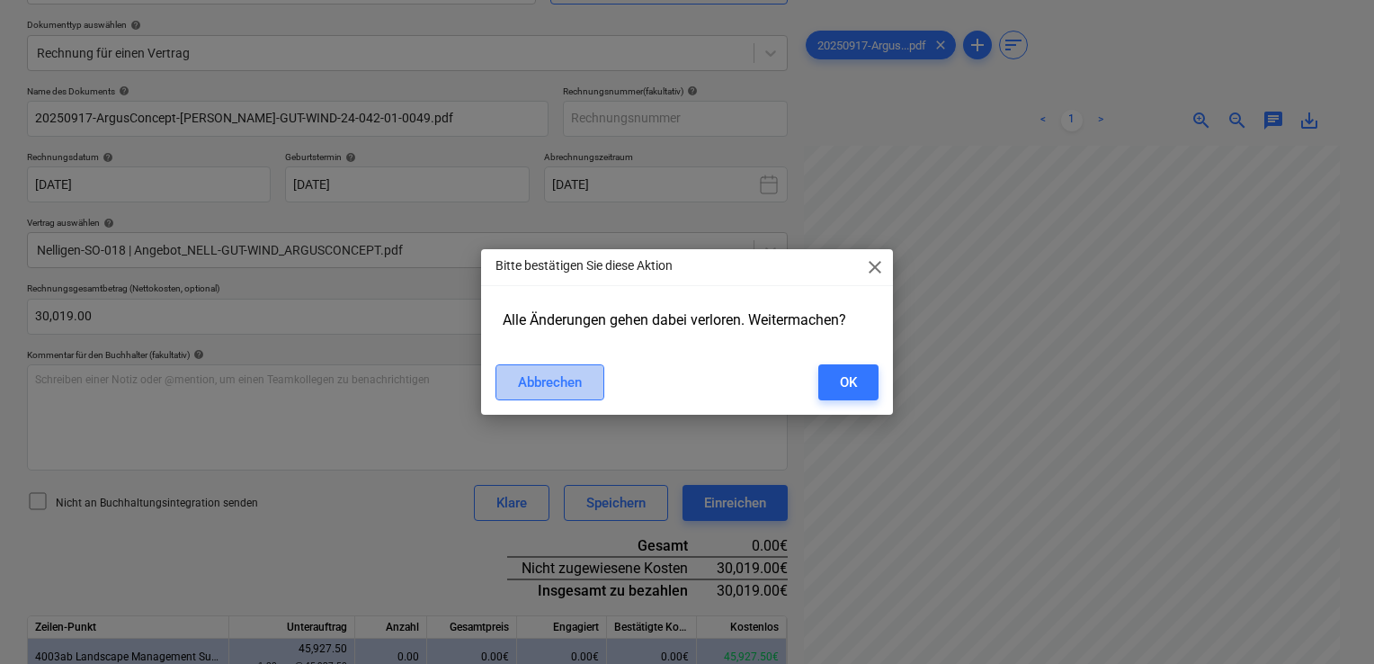
click at [550, 386] on div "Abbrechen" at bounding box center [550, 381] width 64 height 23
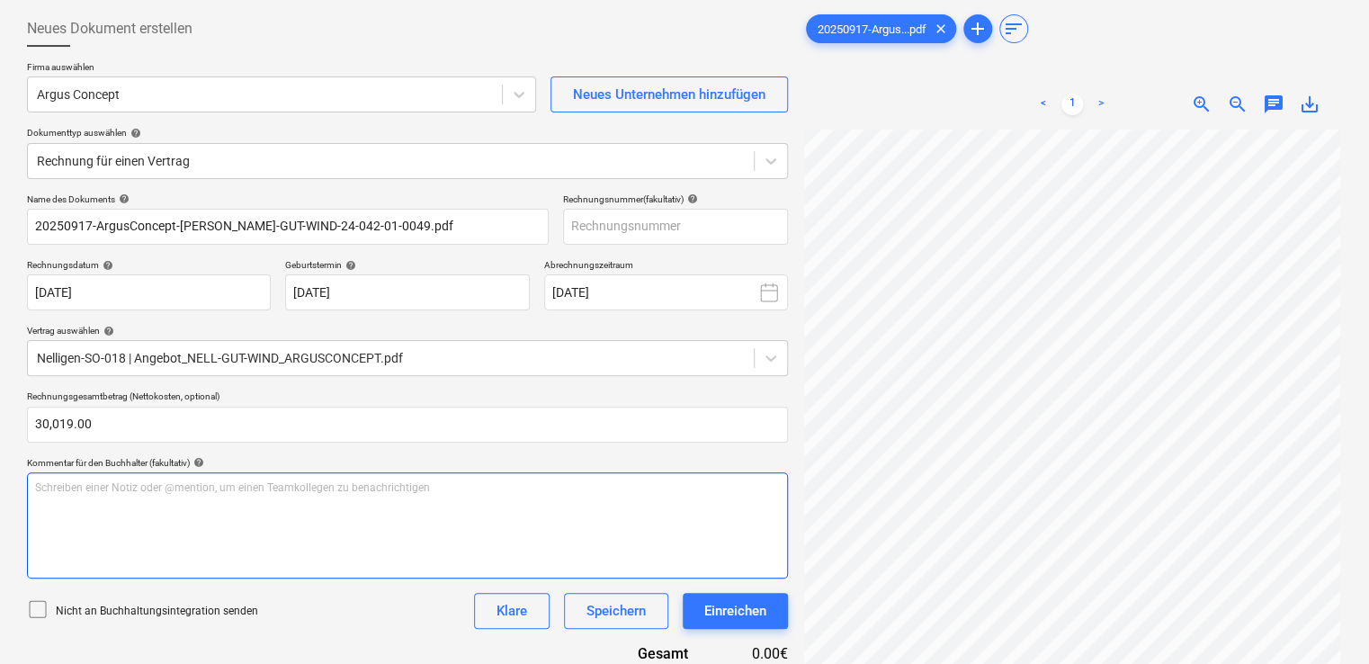
scroll to position [133, 0]
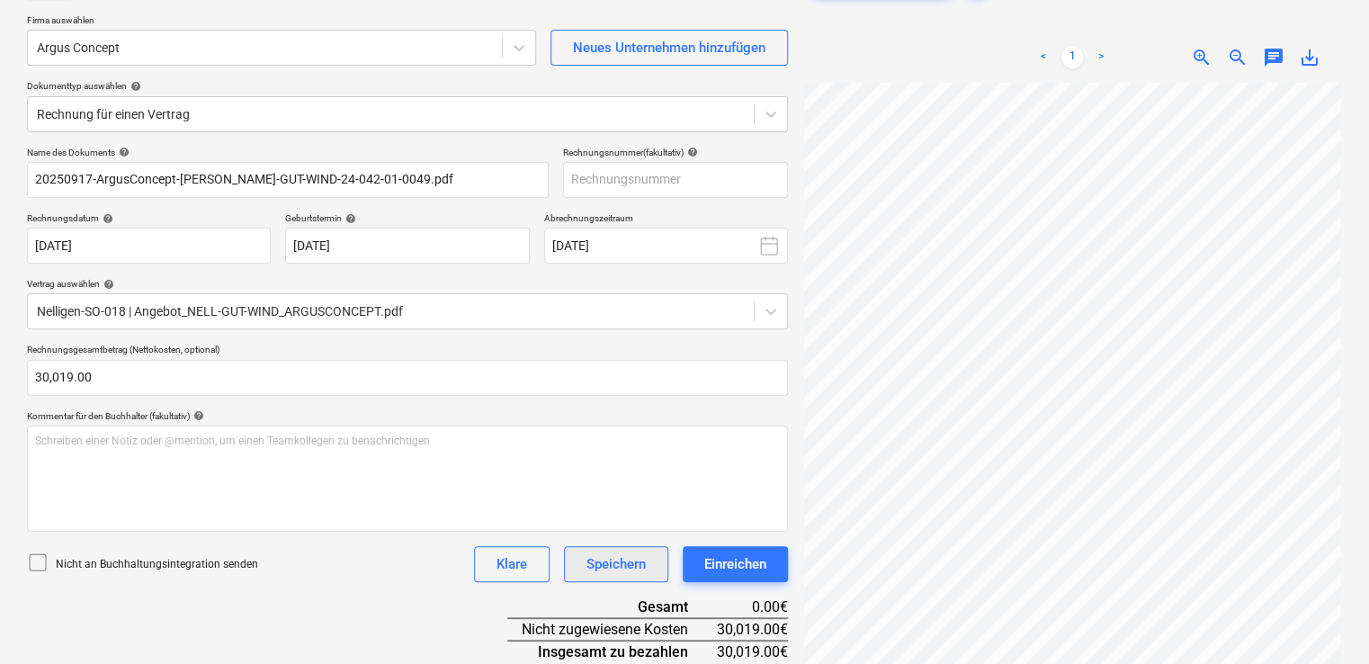
click at [626, 563] on div "Speichern" at bounding box center [615, 563] width 59 height 23
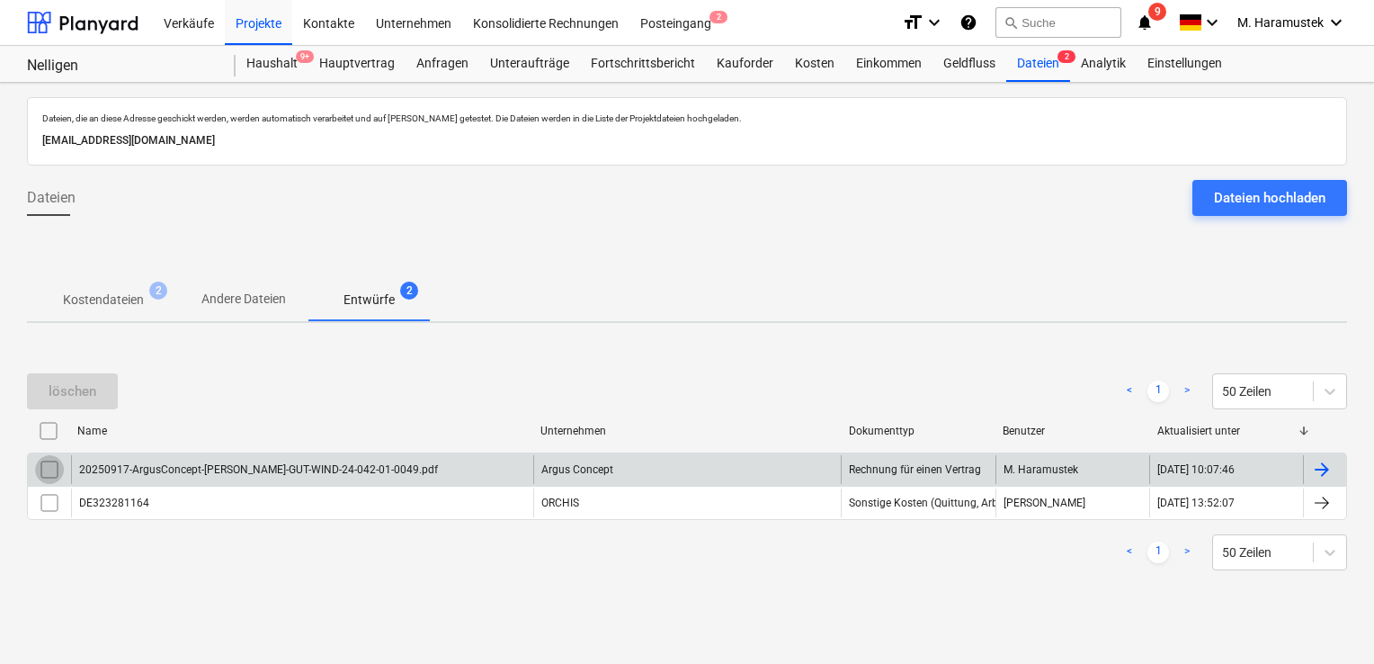
click at [42, 469] on input "checkbox" at bounding box center [49, 469] width 29 height 29
click at [172, 460] on div "20250917-ArgusConcept-[PERSON_NAME]-GUT-WIND-24-042-01-0049.pdf" at bounding box center [302, 469] width 462 height 29
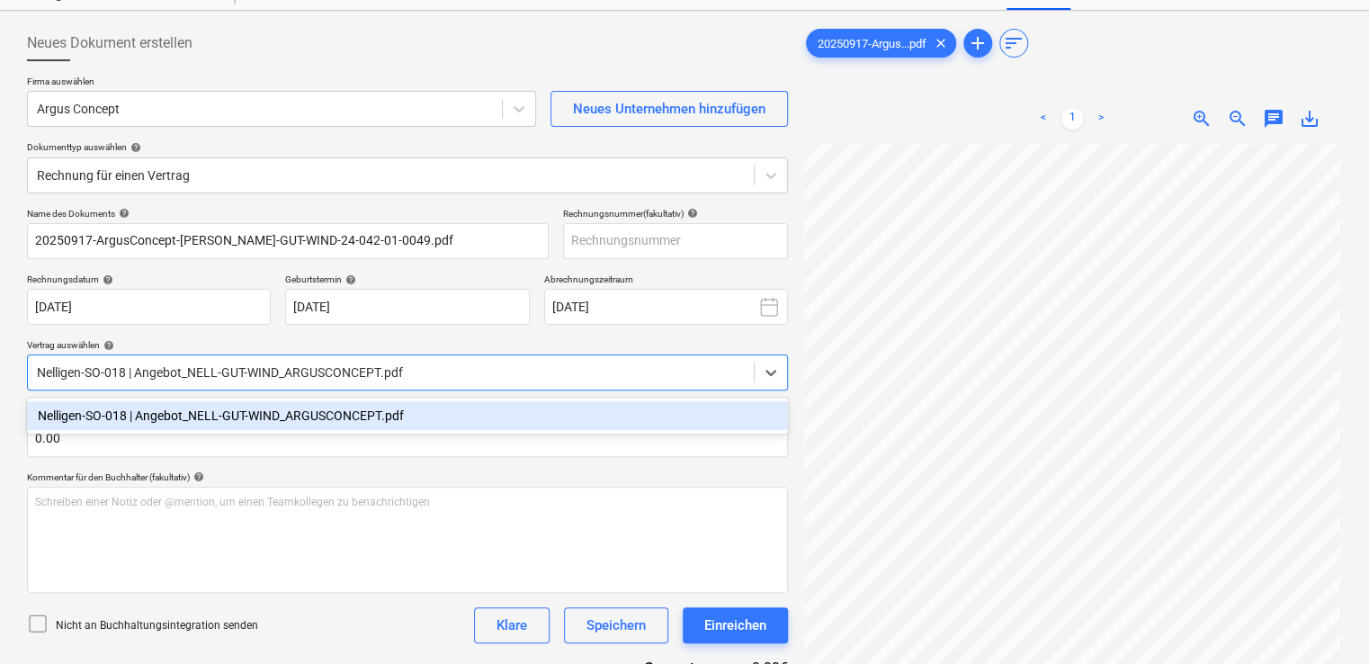
scroll to position [74, 0]
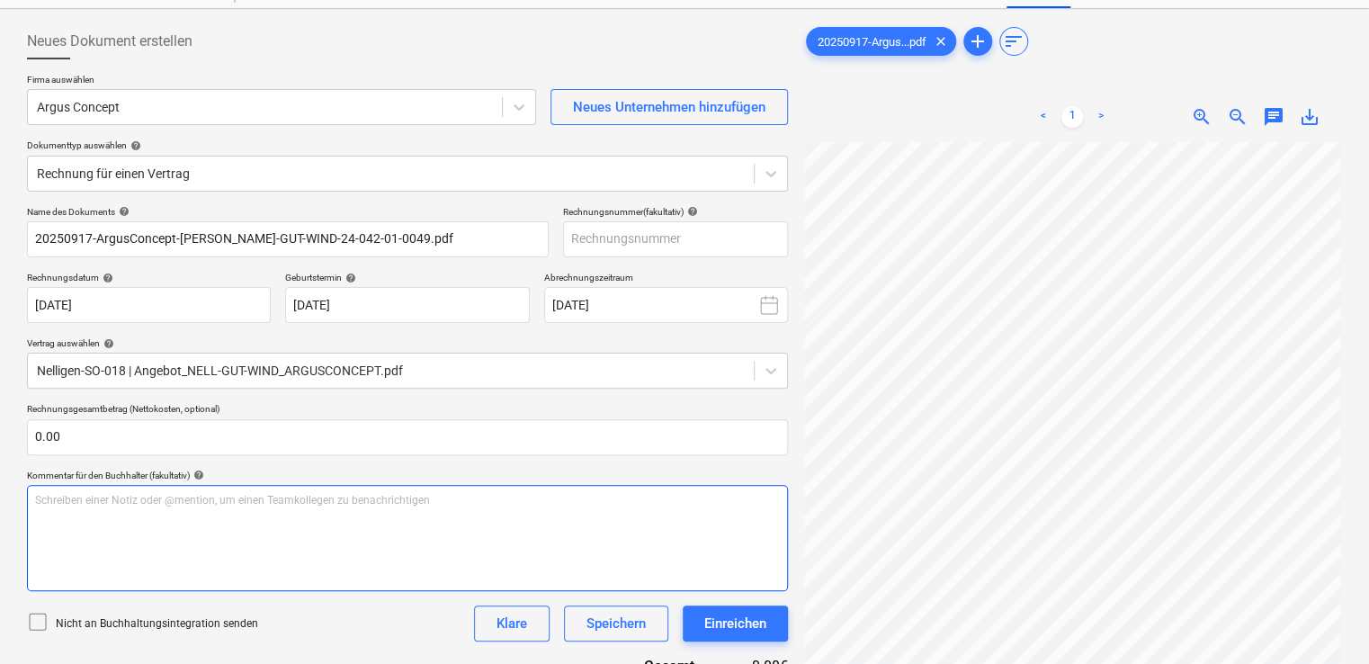
click at [457, 515] on div "Schreiben einer Notiz oder @mention, um einen Teamkollegen zu benachrichtigen ﻿" at bounding box center [407, 538] width 761 height 106
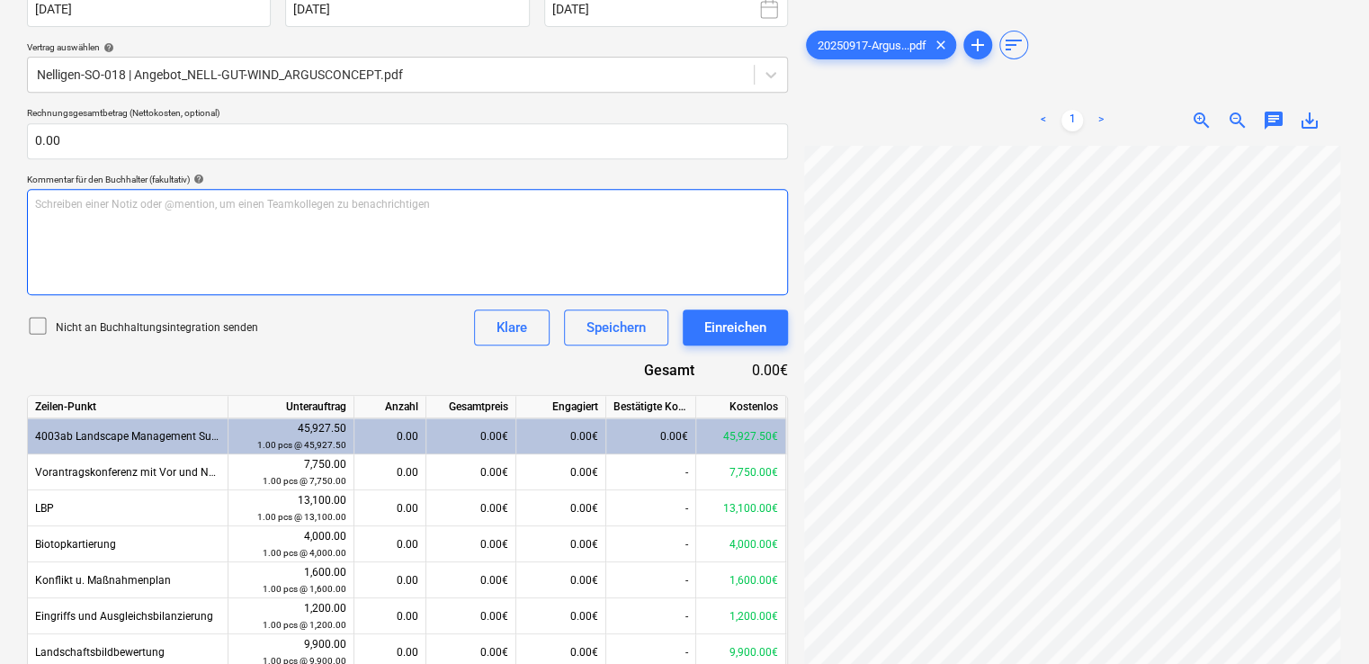
scroll to position [369, 0]
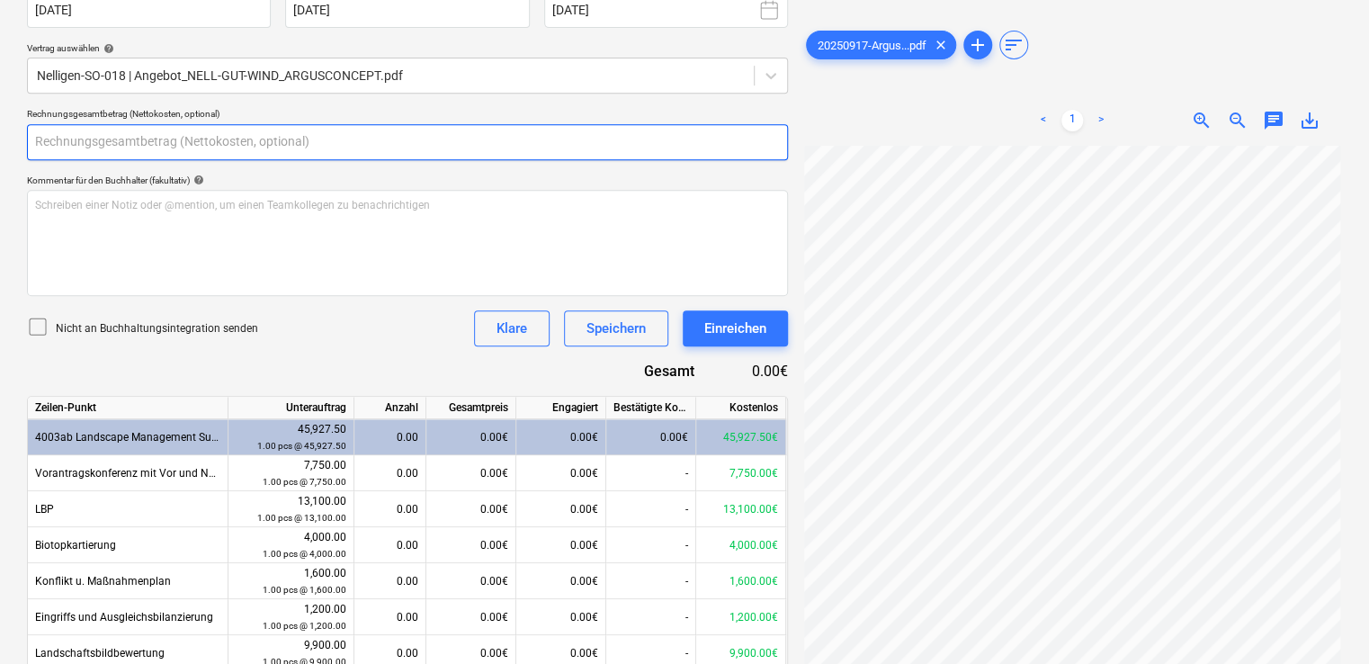
click at [72, 135] on input "text" at bounding box center [407, 142] width 761 height 36
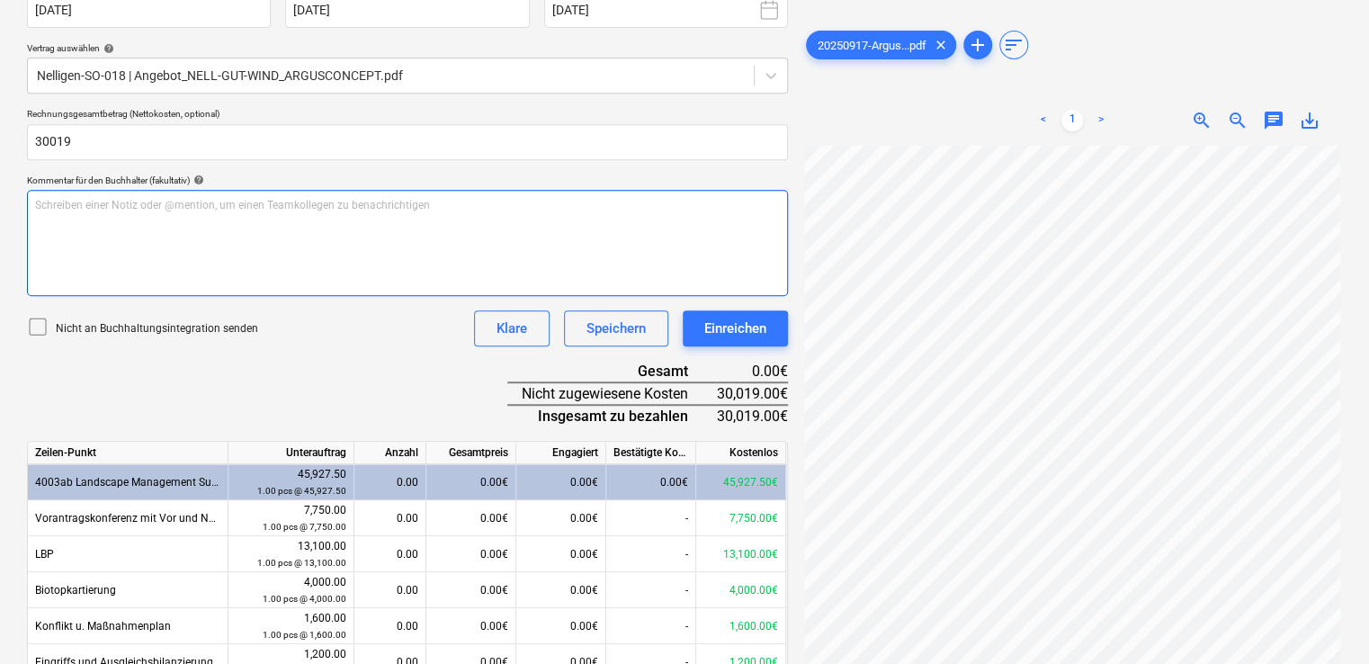
type input "30,019.00"
click at [106, 224] on div "Schreiben einer Notiz oder @mention, um einen Teamkollegen zu benachrichtigen ﻿" at bounding box center [407, 243] width 761 height 106
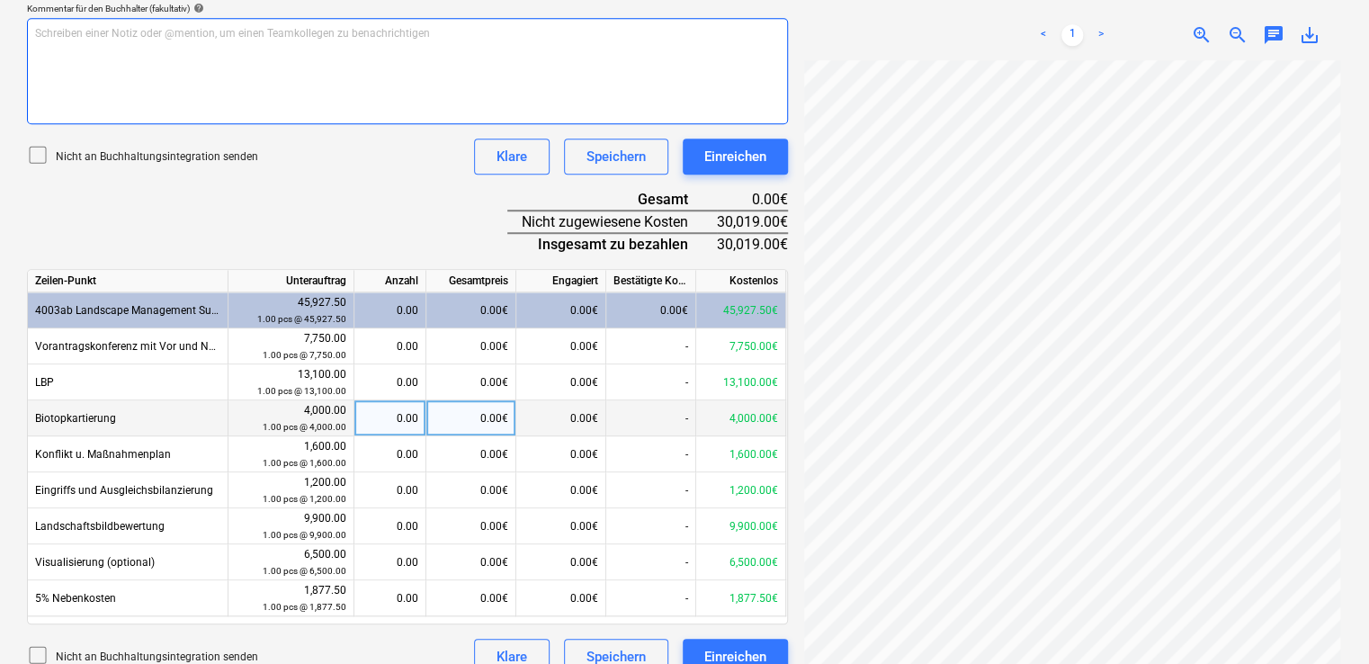
scroll to position [540, 0]
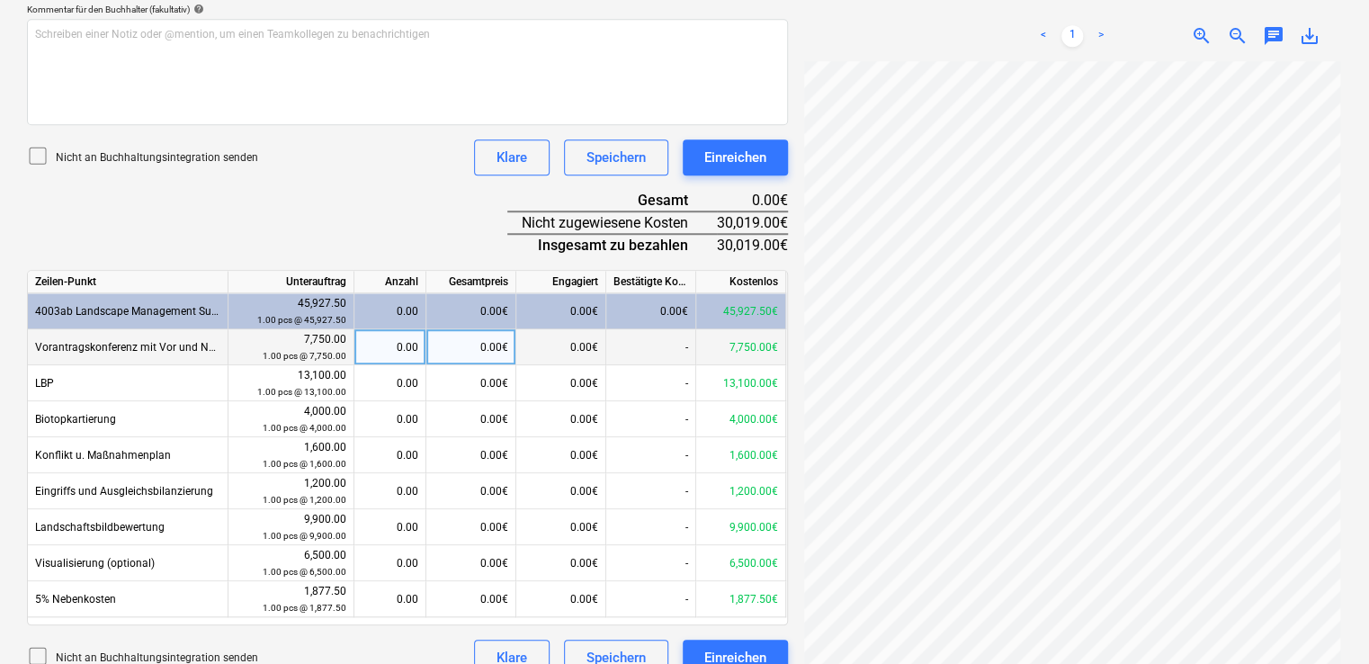
click at [406, 347] on div "0.00" at bounding box center [389, 347] width 57 height 36
type input "1"
click at [500, 352] on div "0.00€" at bounding box center [471, 347] width 90 height 36
type input "8130"
click at [403, 352] on div "1.05" at bounding box center [389, 347] width 57 height 36
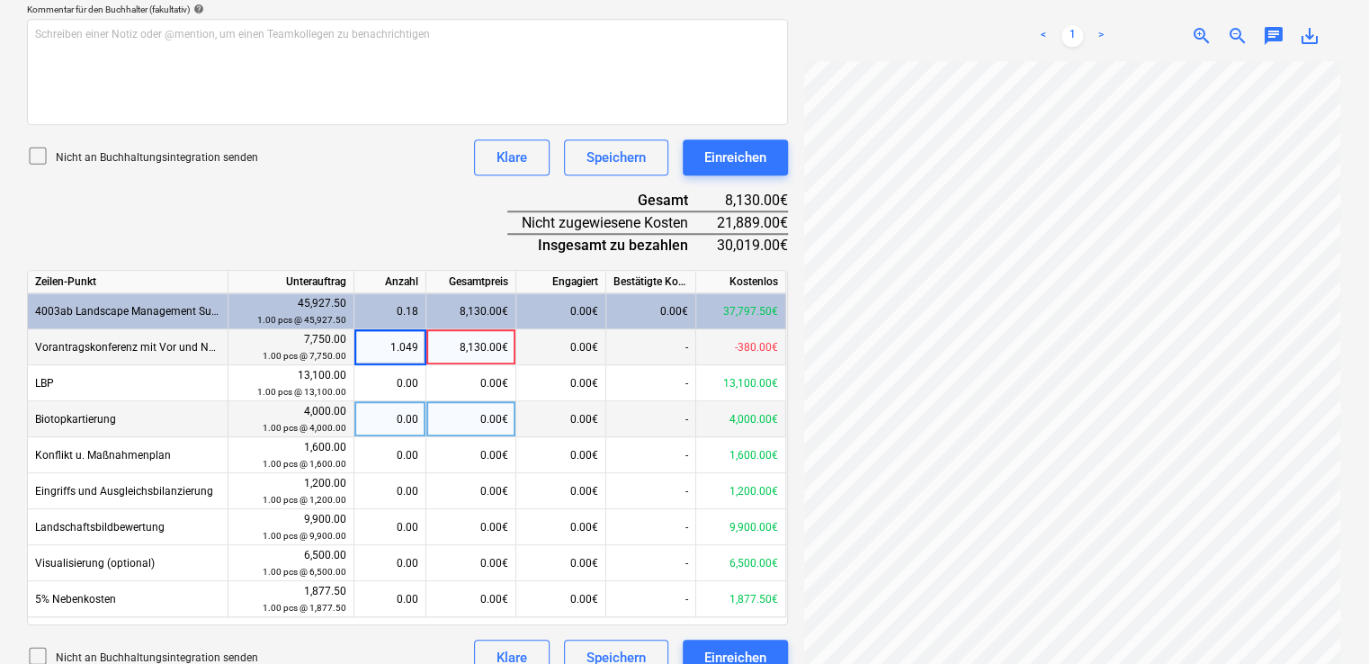
type input "1"
click at [464, 415] on div "0.00€" at bounding box center [471, 419] width 90 height 36
click at [475, 347] on div "7,750.00€" at bounding box center [471, 347] width 90 height 36
type input "8130"
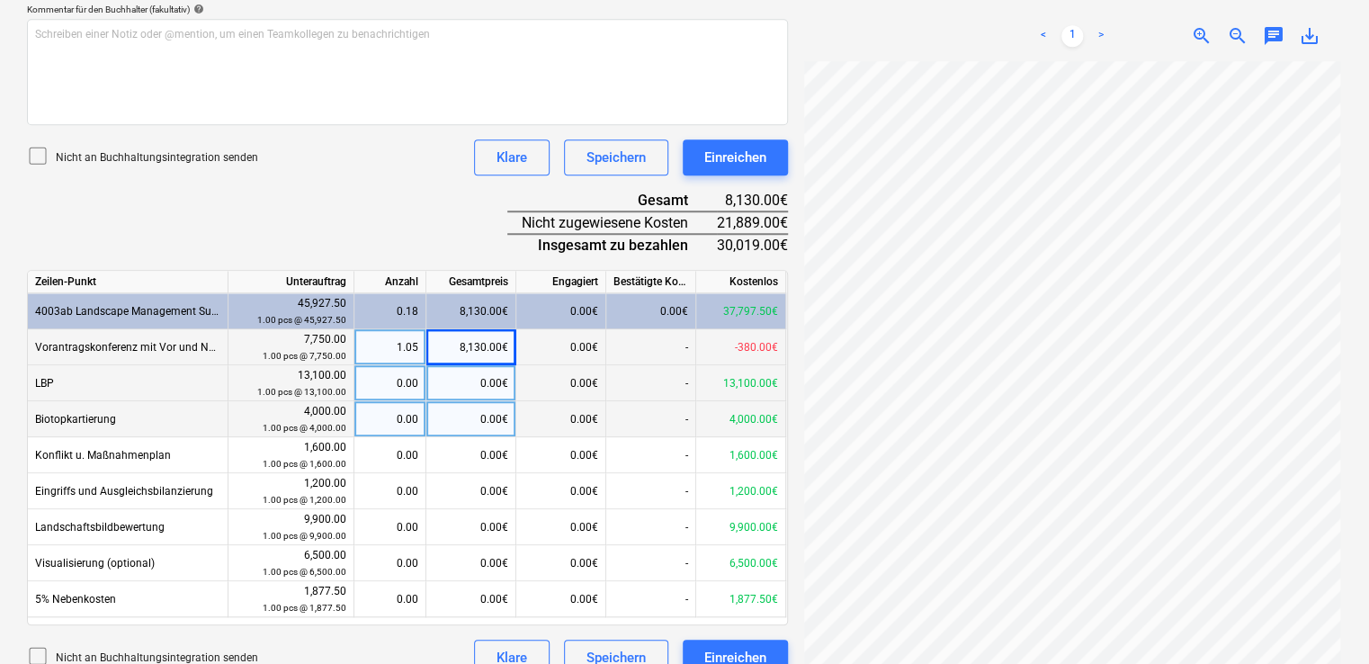
click at [397, 382] on div "0.00" at bounding box center [389, 383] width 57 height 36
type input "1"
click at [488, 379] on div "13,100.00€" at bounding box center [471, 383] width 90 height 36
type input "14623"
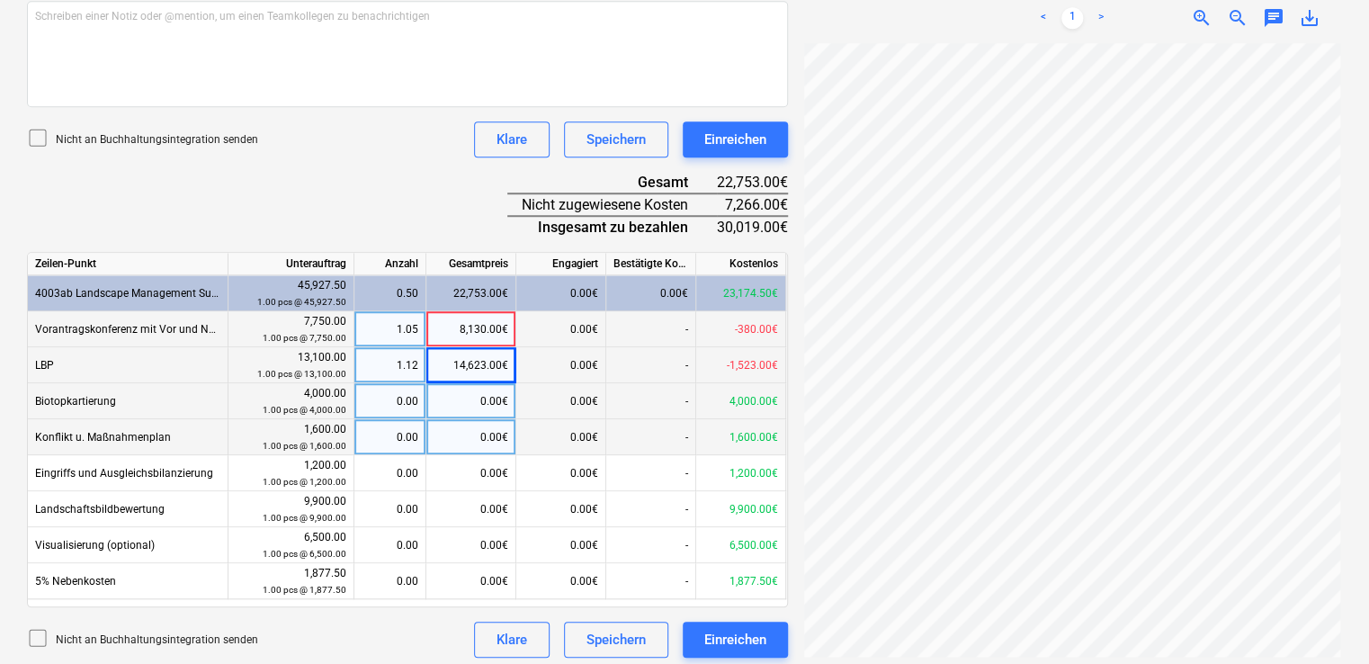
scroll to position [565, 0]
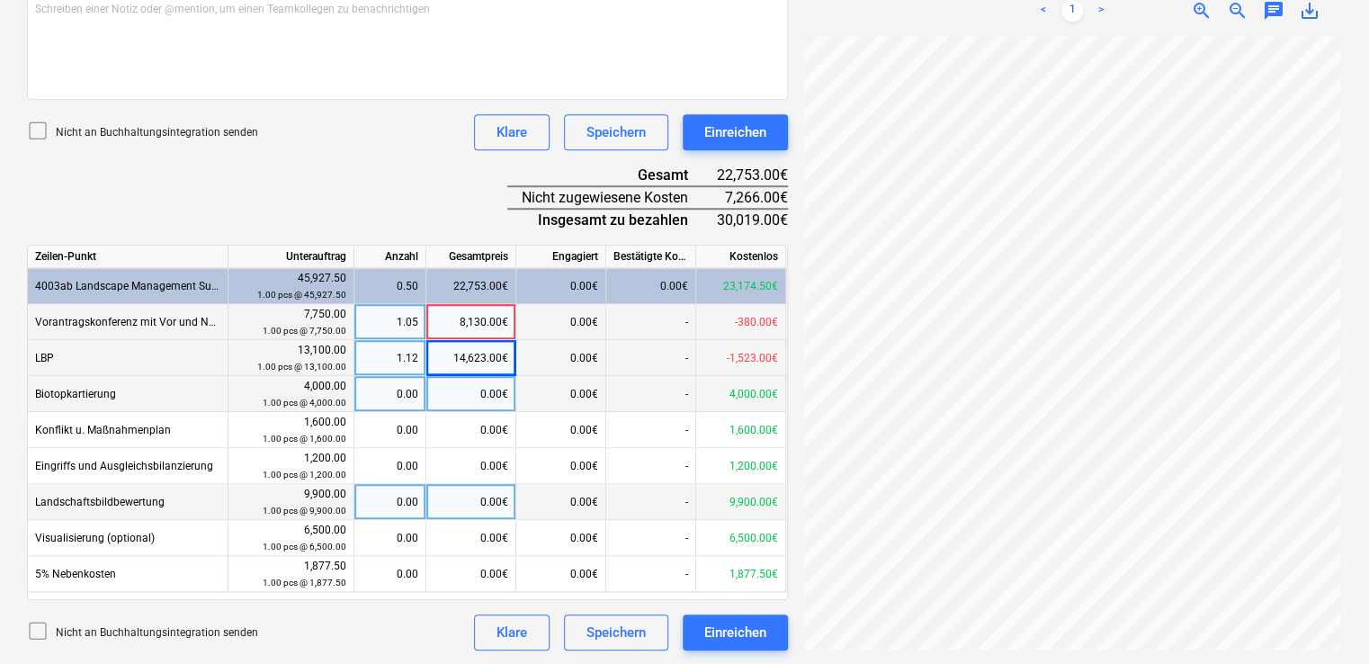
click at [396, 505] on div "0.00" at bounding box center [389, 502] width 57 height 36
type input "1"
click at [477, 499] on div "9,900.00€" at bounding box center [471, 502] width 90 height 36
type input "7266"
click at [725, 627] on div "Einreichen" at bounding box center [735, 631] width 62 height 23
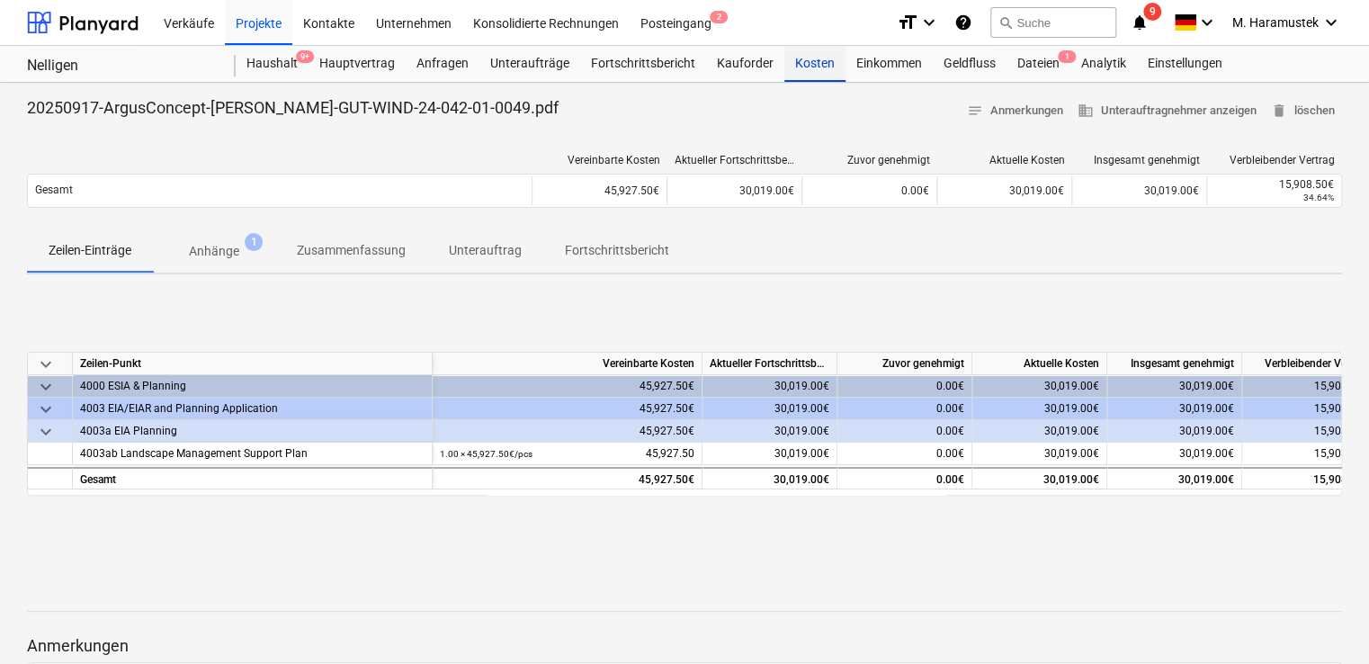
click at [809, 60] on div "Kosten" at bounding box center [814, 64] width 61 height 36
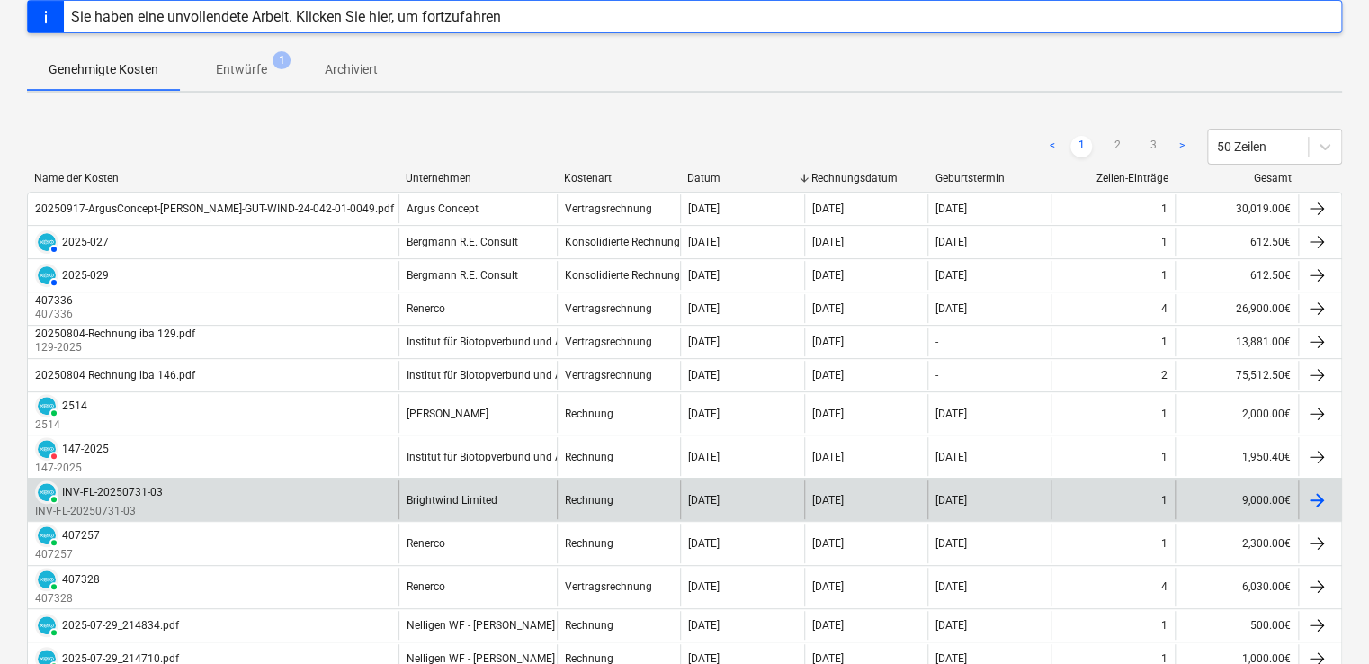
scroll to position [147, 0]
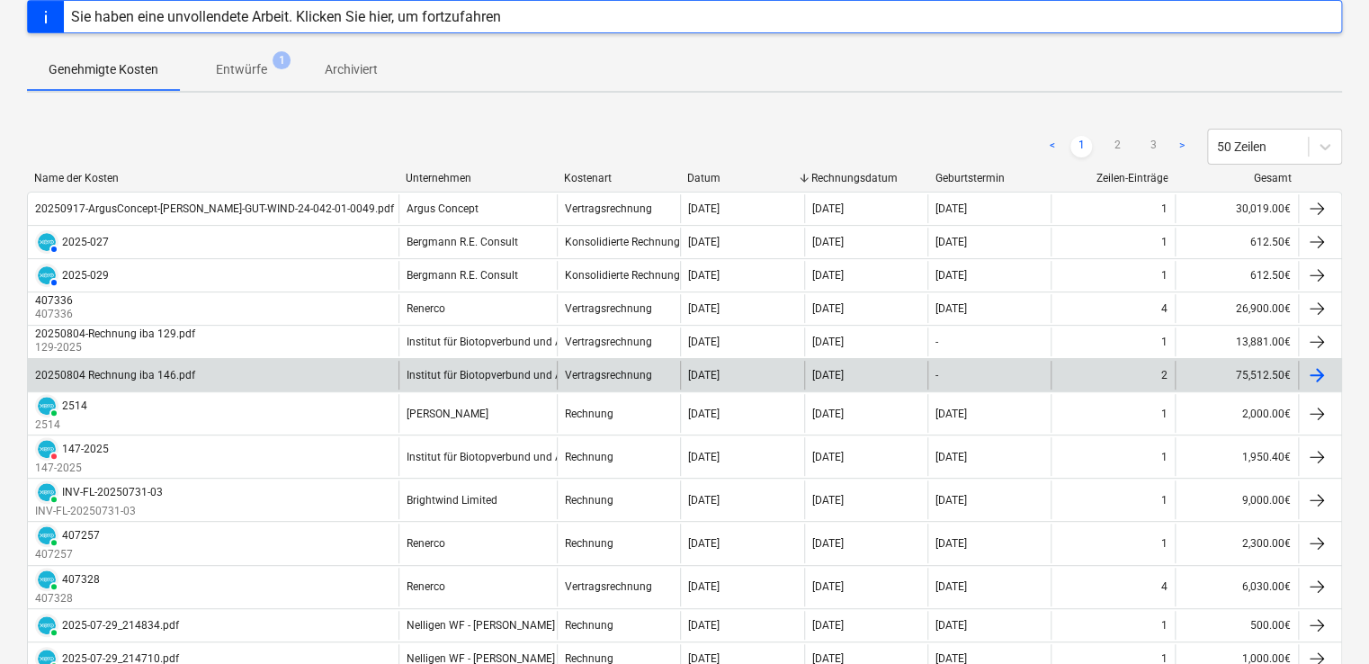
click at [1320, 370] on div at bounding box center [1317, 375] width 22 height 22
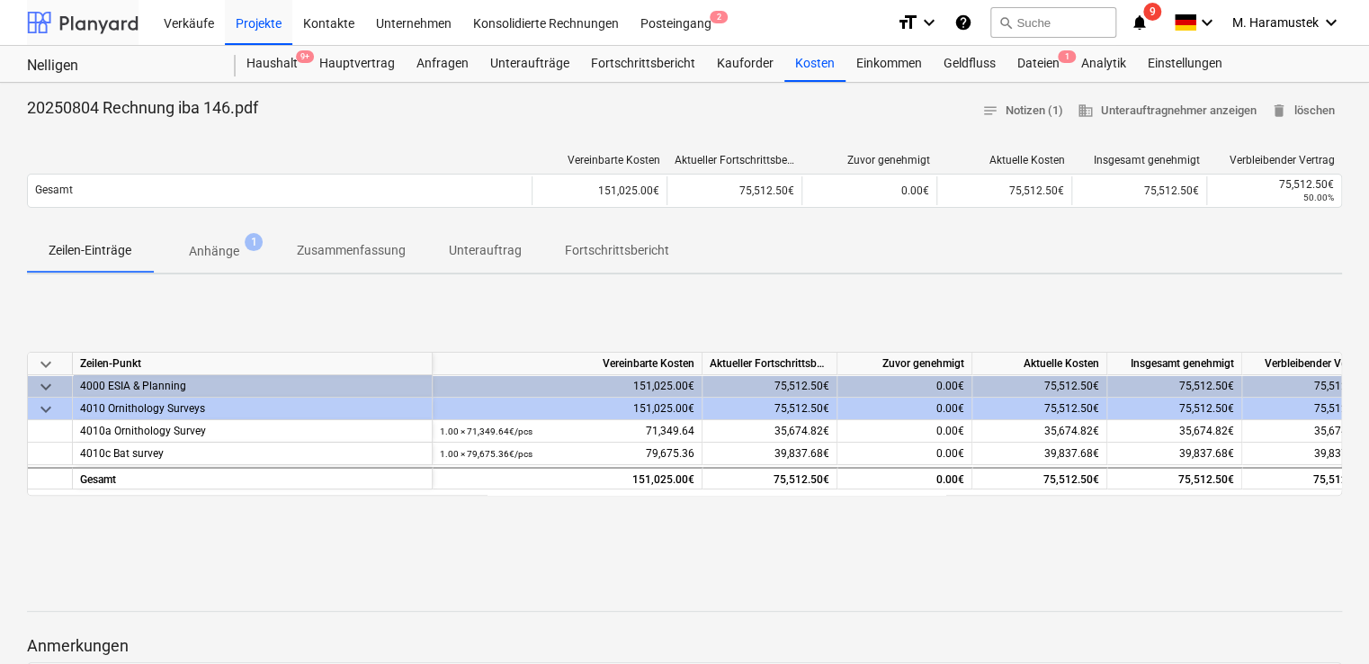
scroll to position [147, 0]
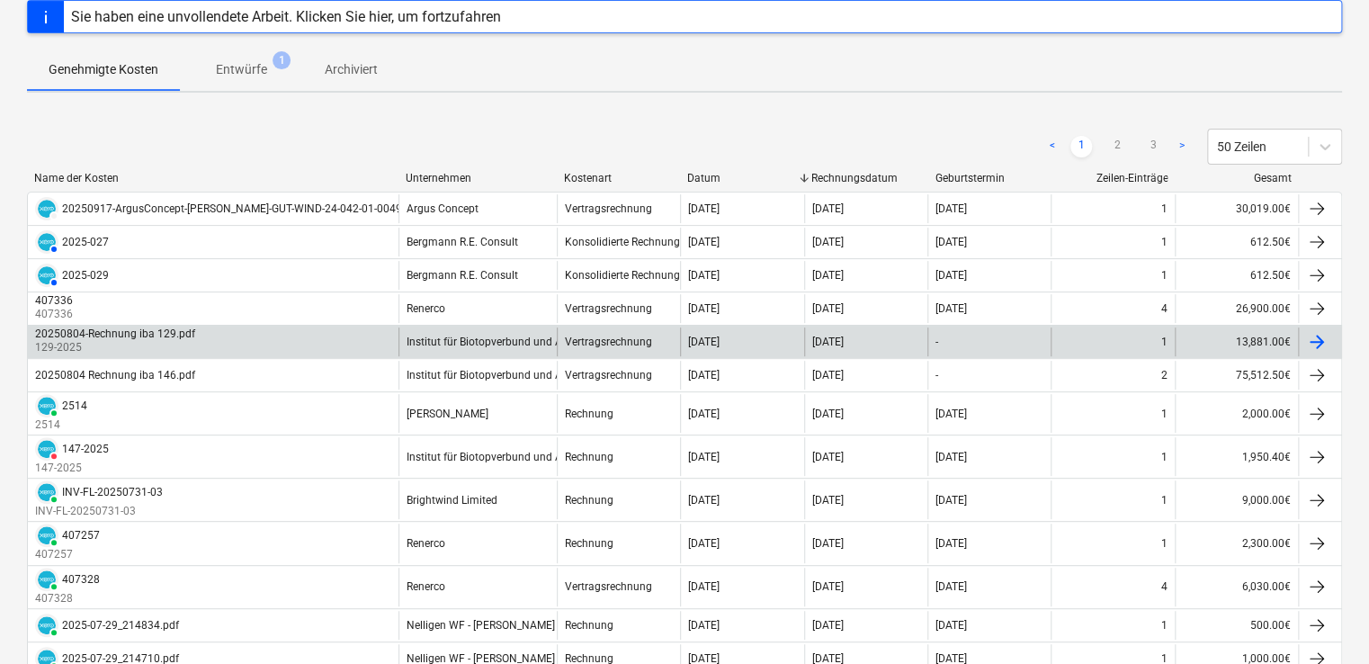
click at [115, 331] on div "20250804-Rechnung iba 129.pdf" at bounding box center [115, 333] width 160 height 13
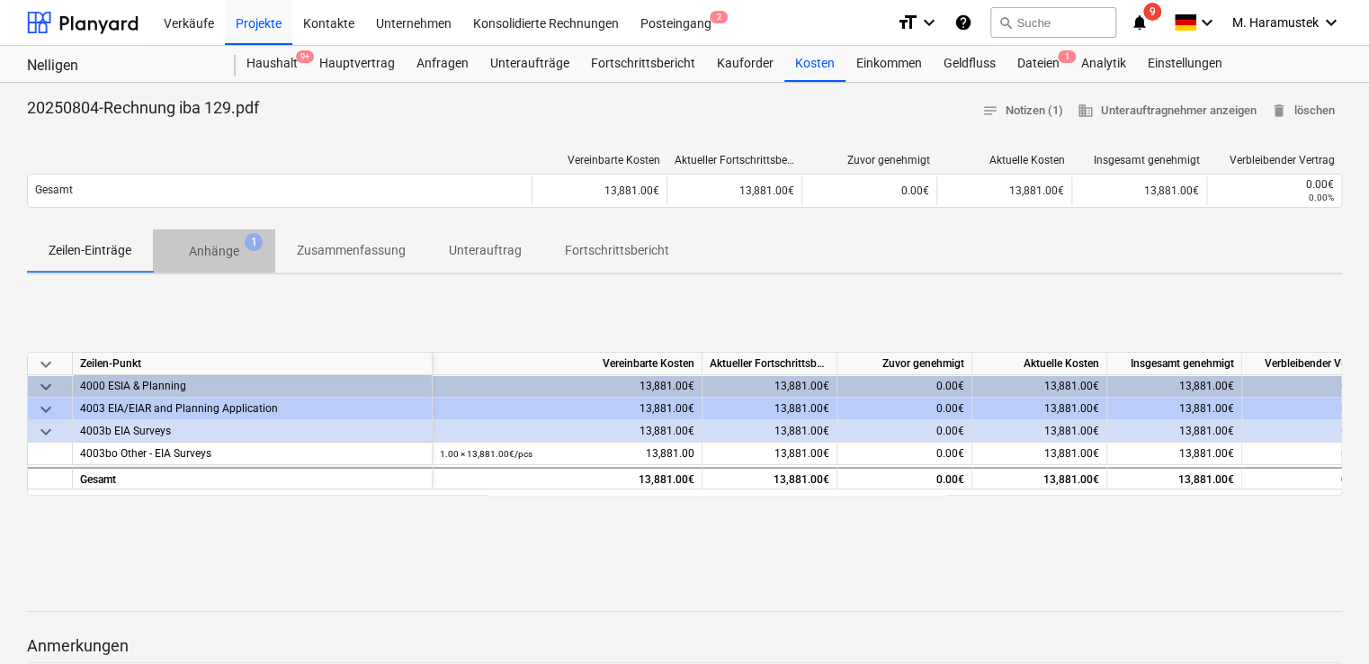
click at [230, 250] on p "Anhänge" at bounding box center [214, 251] width 50 height 19
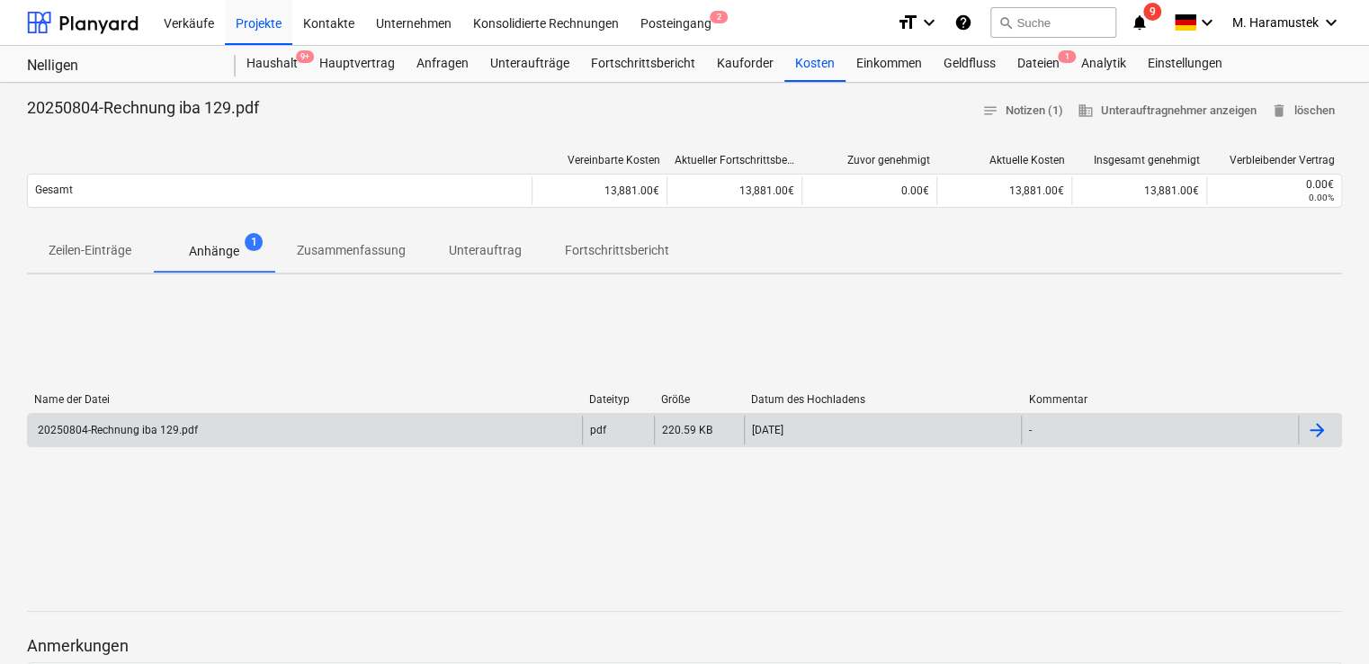
click at [183, 428] on div "20250804-Rechnung iba 129.pdf" at bounding box center [116, 430] width 163 height 13
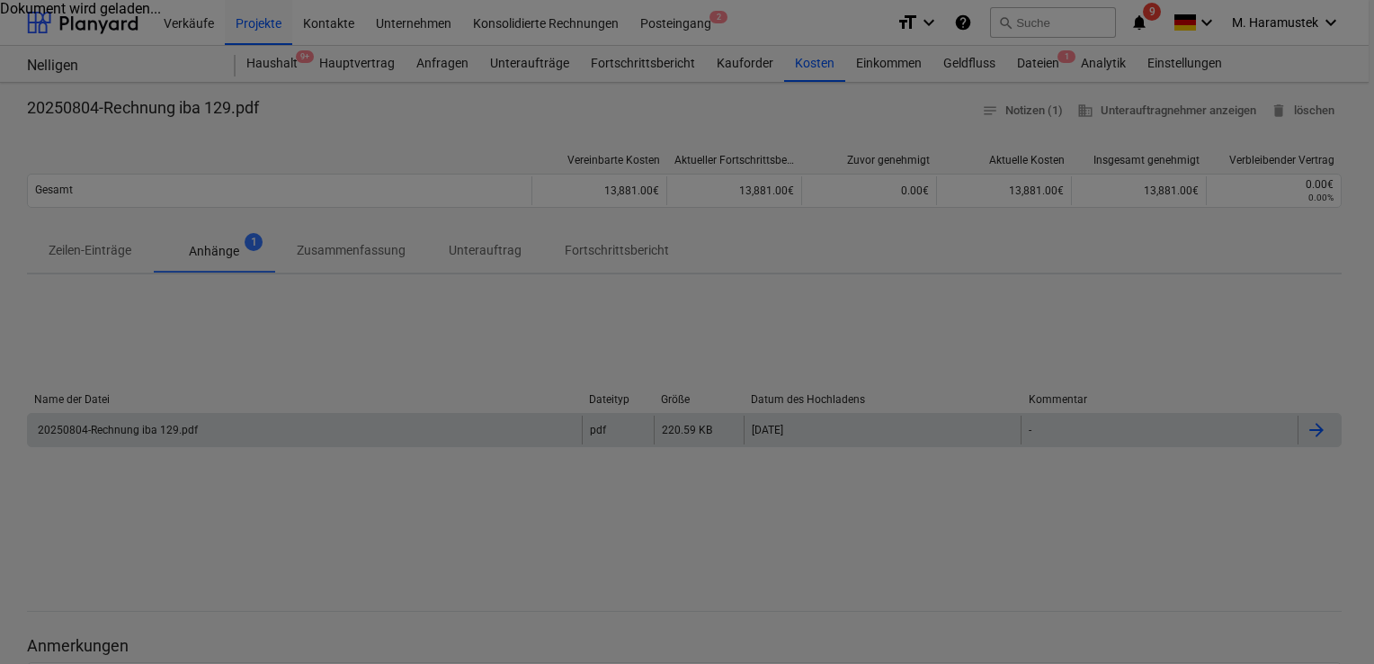
click at [183, 428] on div at bounding box center [687, 332] width 1374 height 664
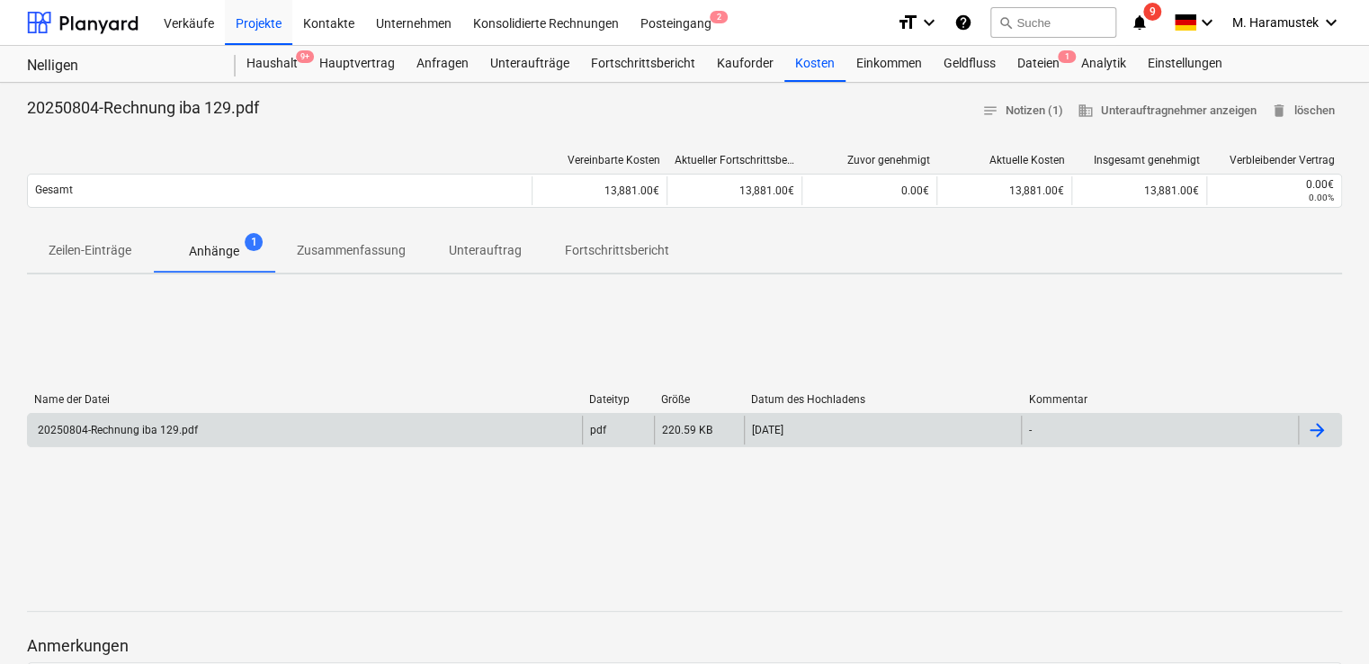
click at [1320, 421] on div at bounding box center [1317, 430] width 22 height 22
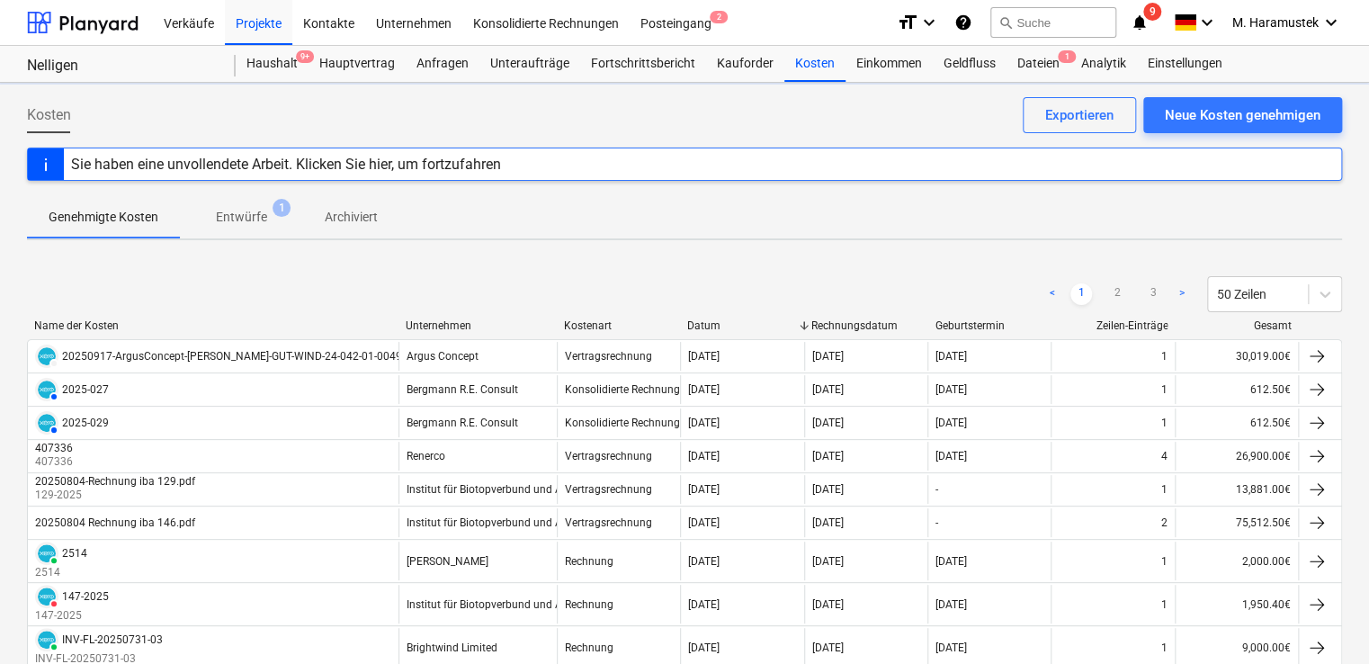
scroll to position [147, 0]
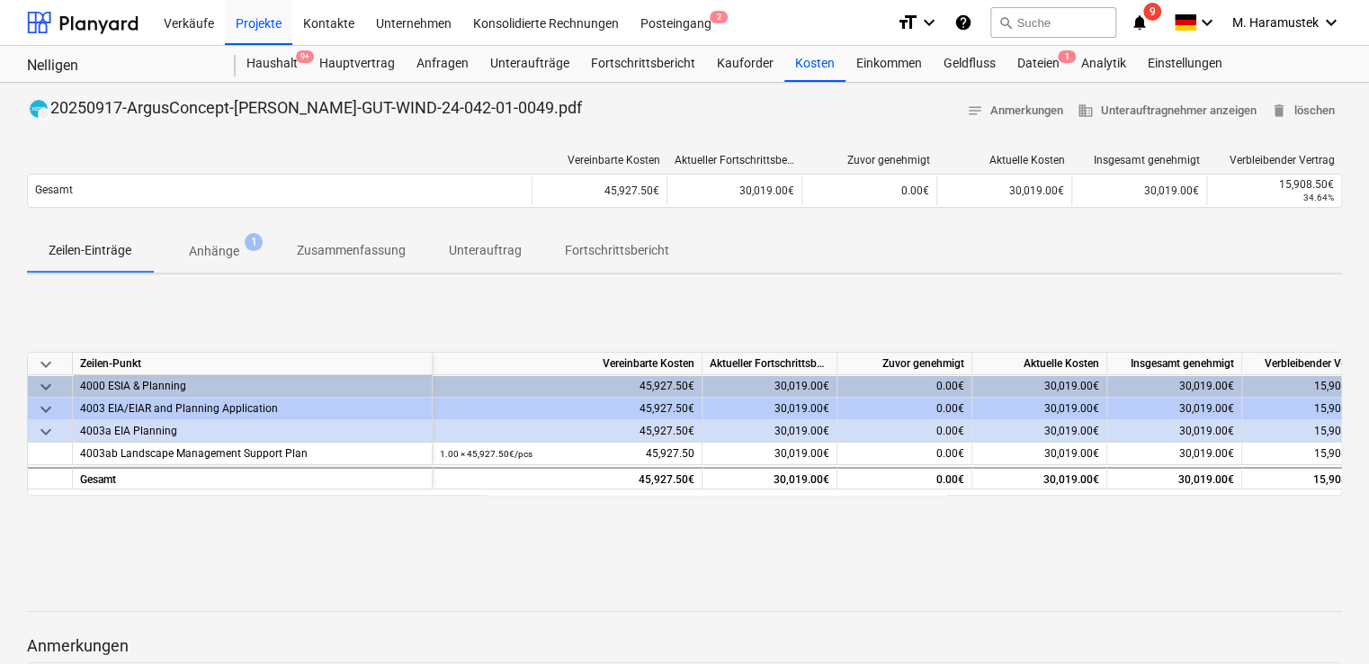
scroll to position [144, 0]
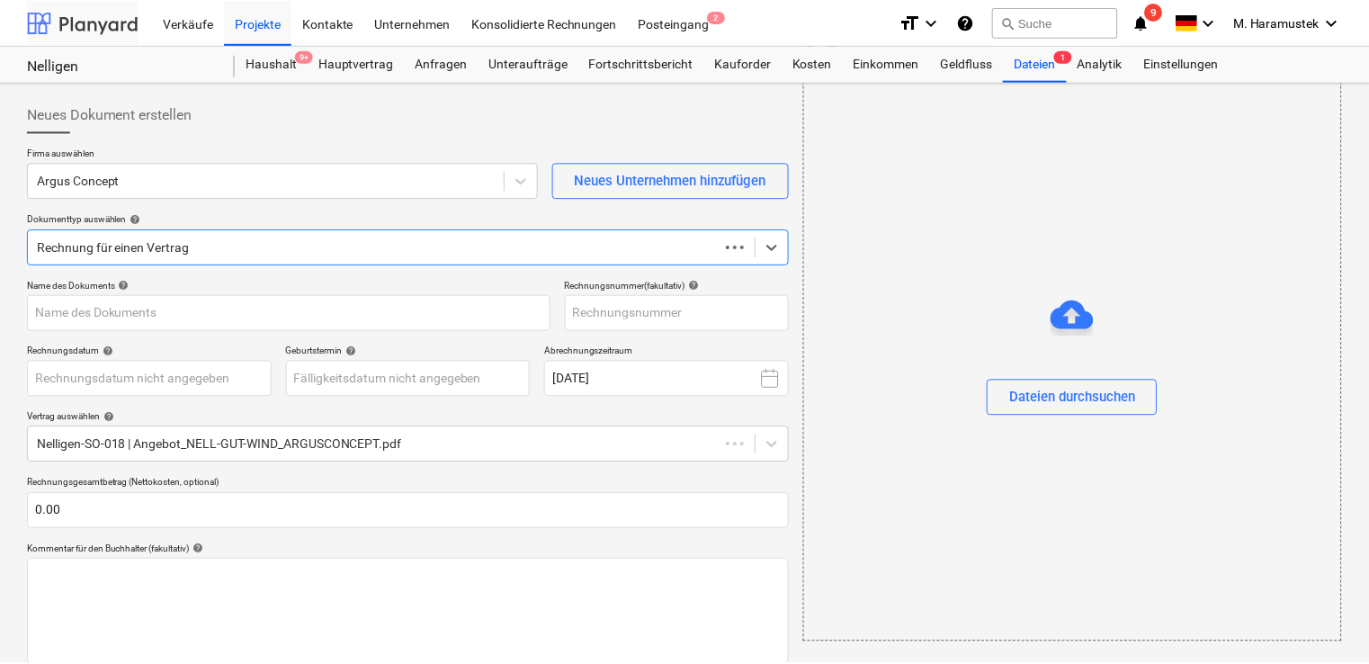
scroll to position [133, 0]
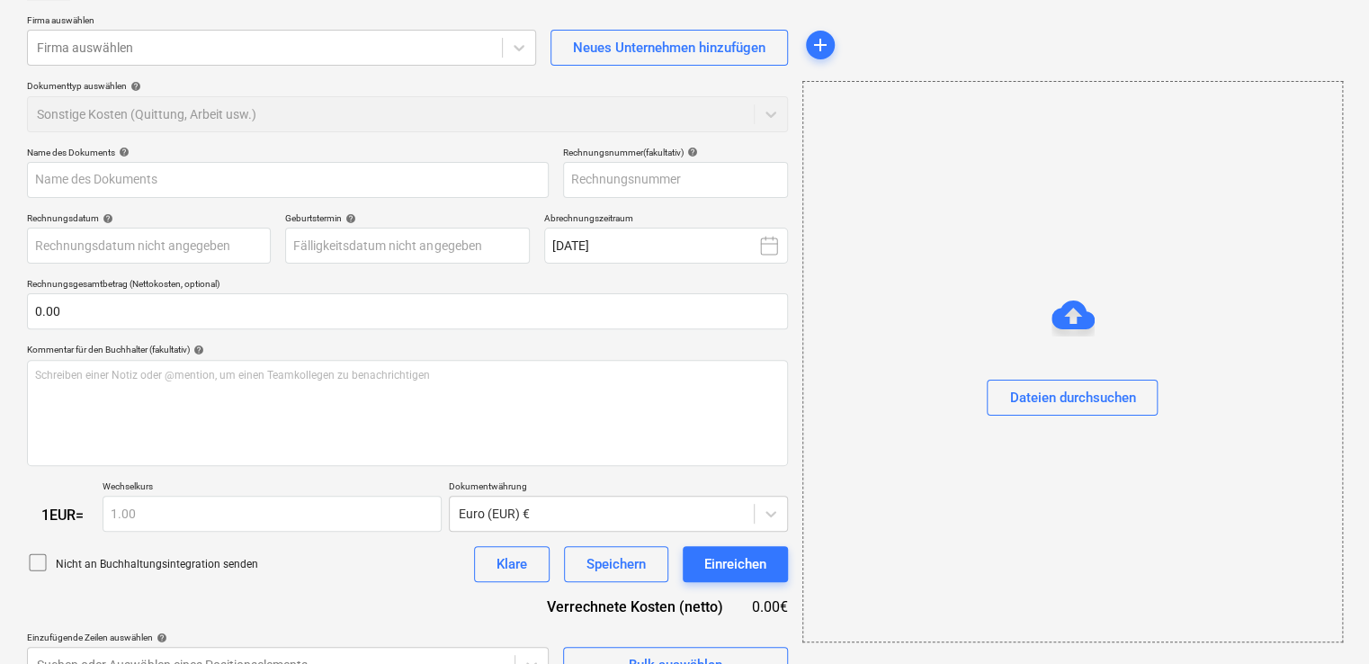
scroll to position [165, 0]
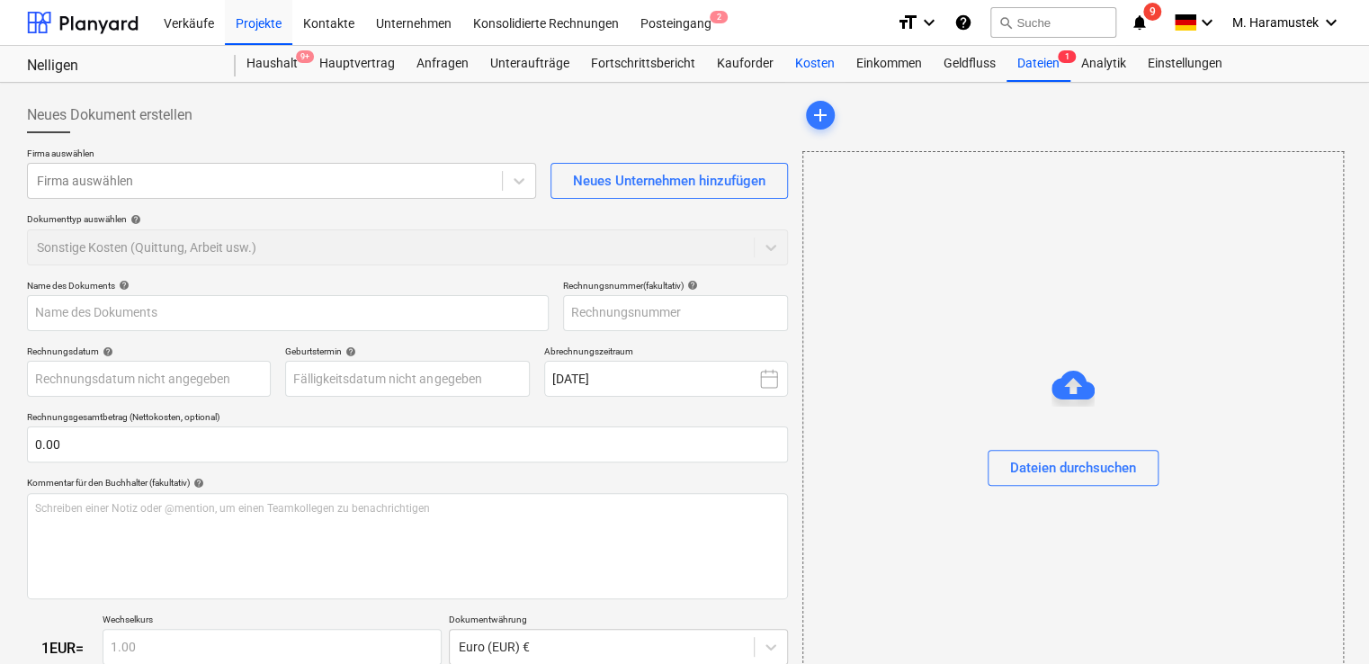
click at [809, 61] on div "Kosten" at bounding box center [814, 64] width 61 height 36
